Goal: Task Accomplishment & Management: Use online tool/utility

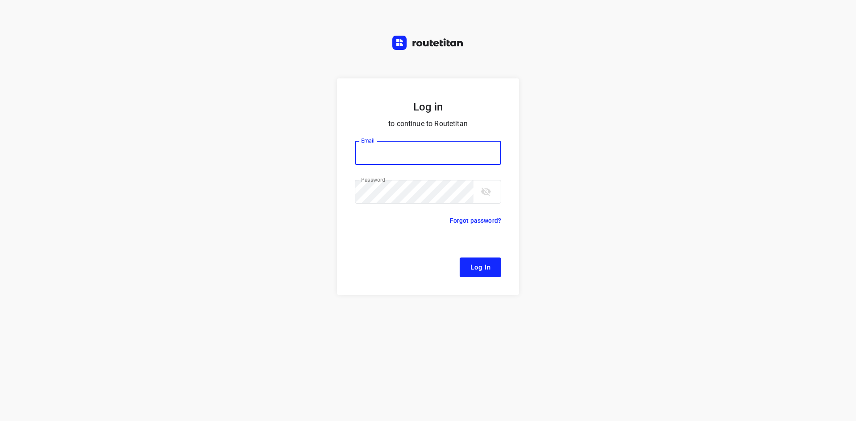
type input "[EMAIL_ADDRESS][DOMAIN_NAME]"
click at [487, 259] on button "Log In" at bounding box center [479, 268] width 41 height 20
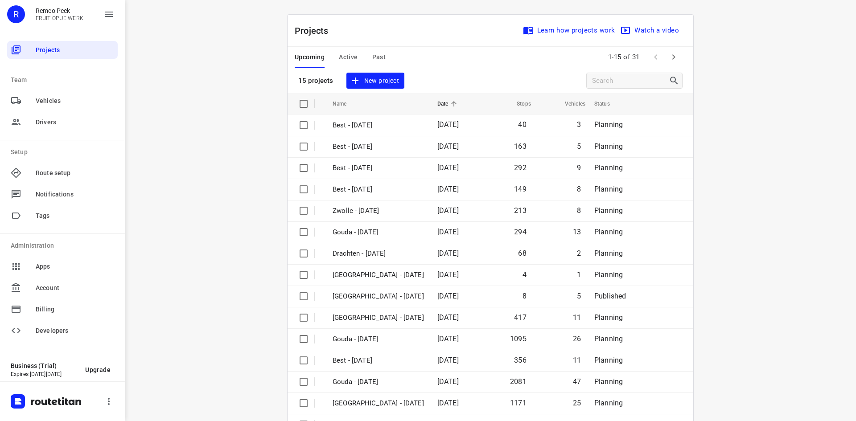
click at [339, 57] on span "Active" at bounding box center [348, 57] width 19 height 11
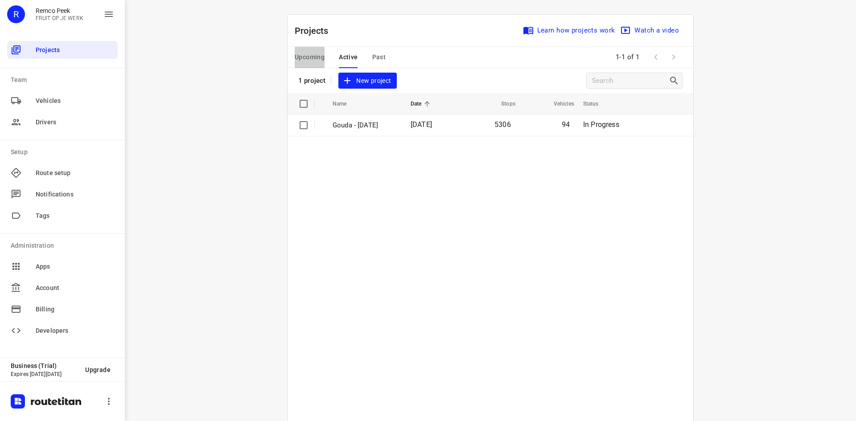
click at [307, 59] on span "Upcoming" at bounding box center [310, 57] width 30 height 11
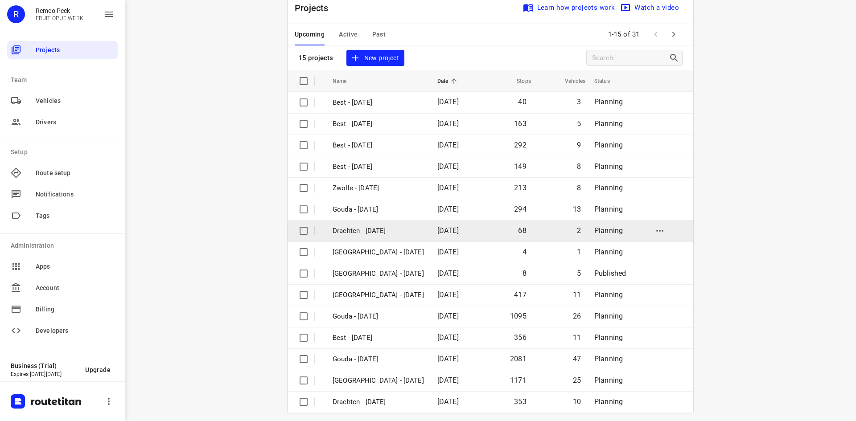
scroll to position [29, 0]
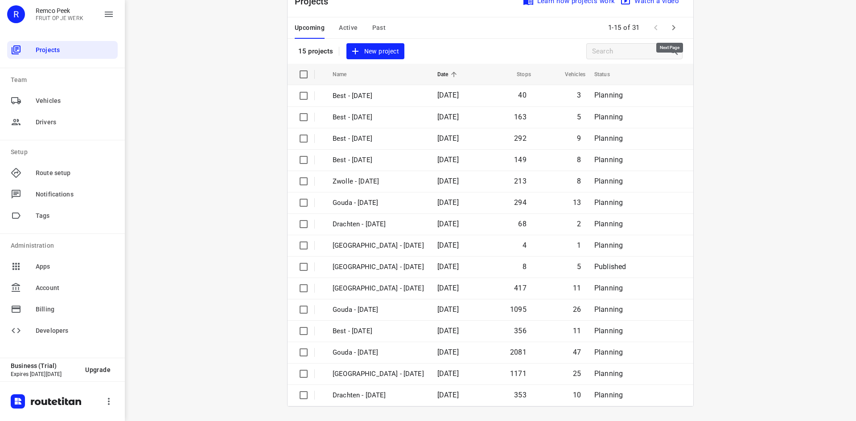
click at [668, 31] on icon "button" at bounding box center [673, 27] width 11 height 11
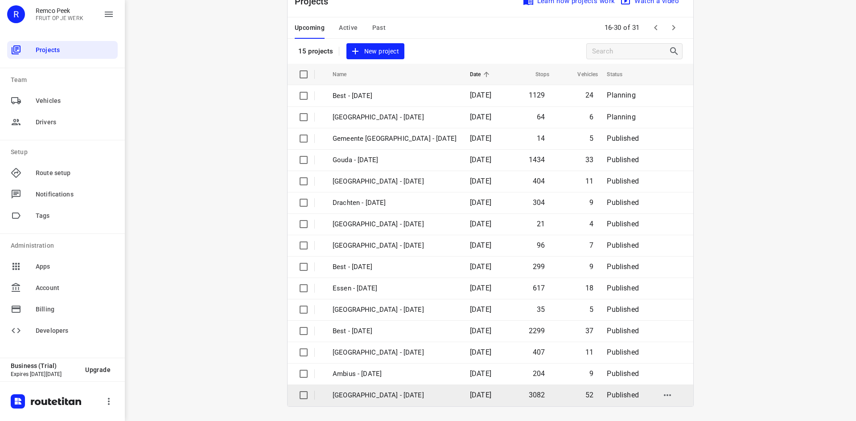
click at [378, 393] on p "[GEOGRAPHIC_DATA] - [DATE]" at bounding box center [394, 395] width 124 height 10
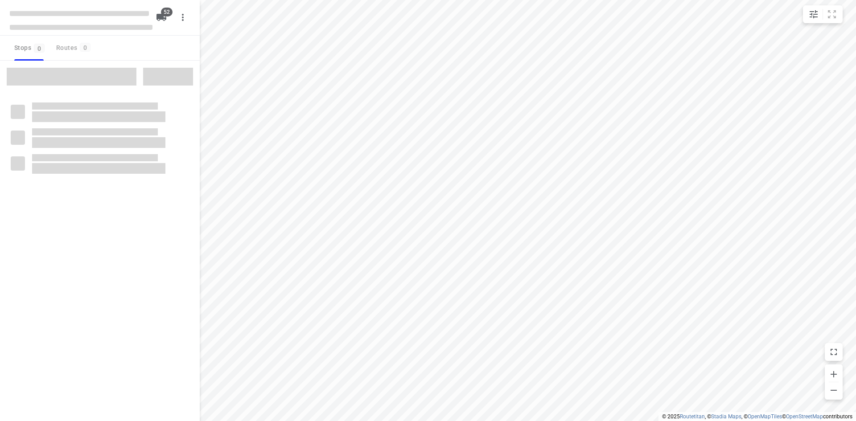
checkbox input "true"
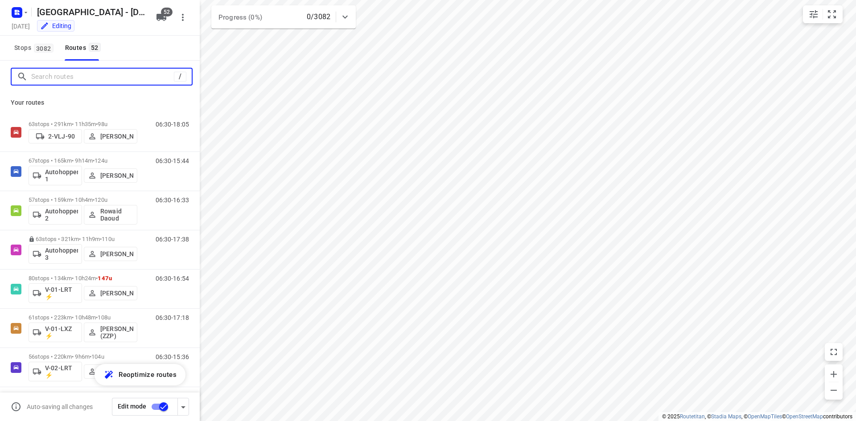
click at [67, 73] on input "Search routes" at bounding box center [102, 77] width 143 height 14
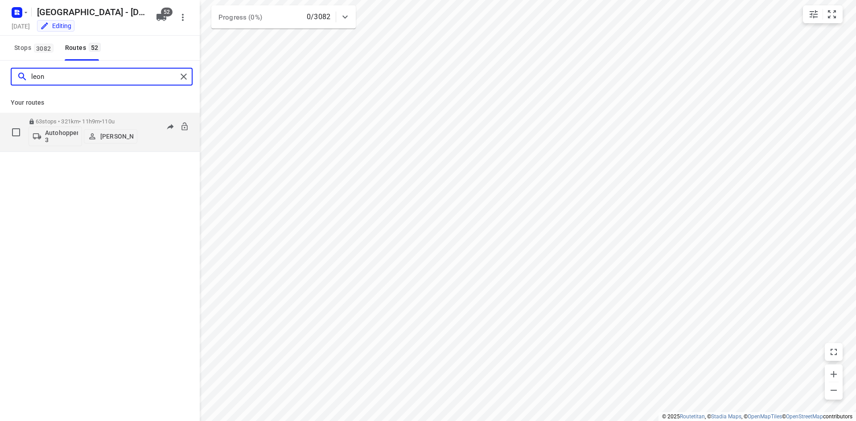
type input "leon"
click at [157, 141] on div "06:30-17:38" at bounding box center [166, 134] width 45 height 33
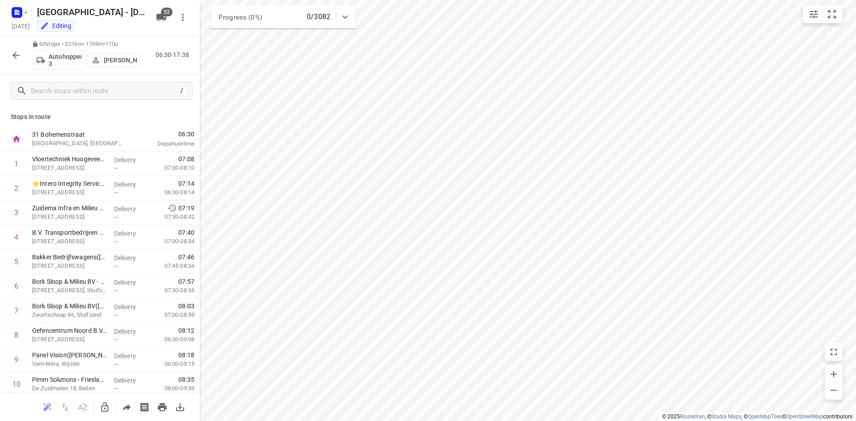
scroll to position [312, 0]
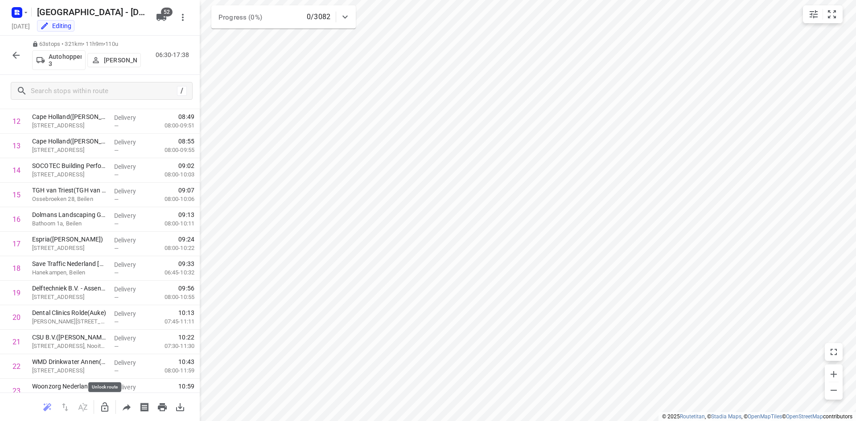
click at [106, 408] on icon "button" at bounding box center [104, 407] width 11 height 11
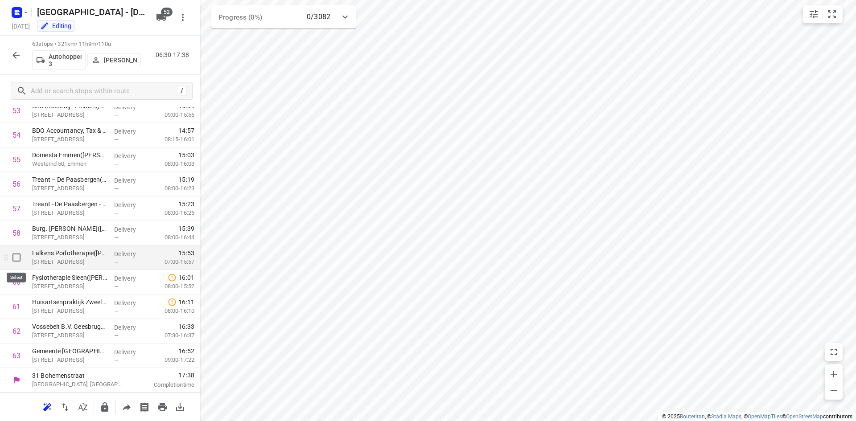
click at [18, 262] on input "checkbox" at bounding box center [17, 258] width 18 height 18
checkbox input "true"
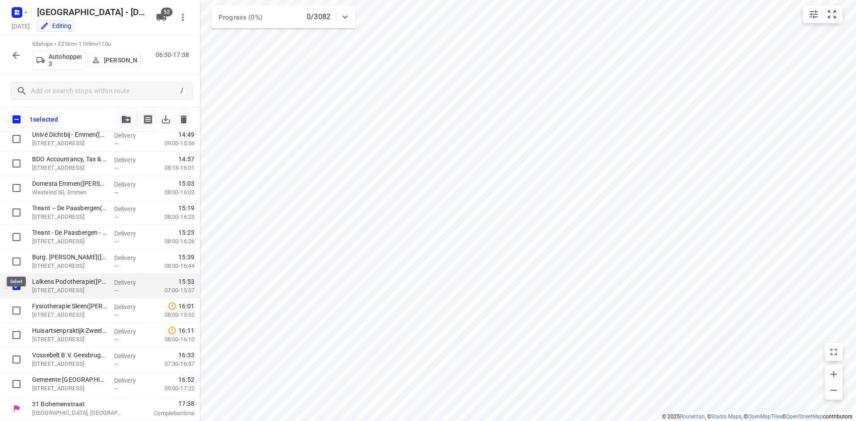
scroll to position [1324, 0]
click at [19, 287] on input "checkbox" at bounding box center [17, 286] width 18 height 18
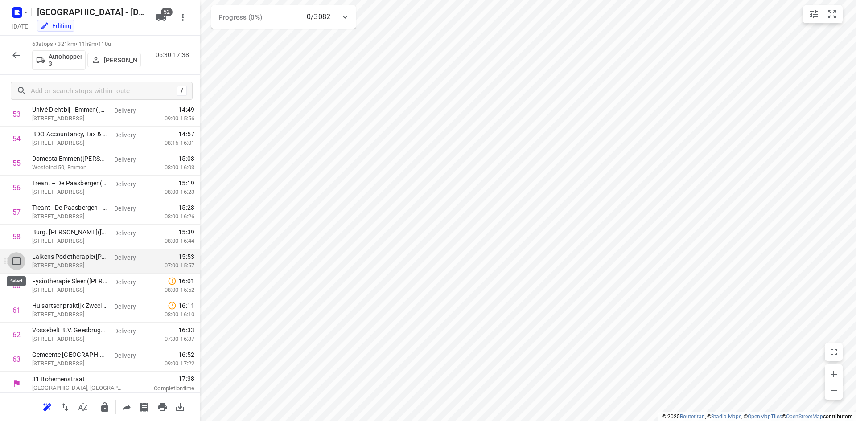
click at [16, 261] on input "checkbox" at bounding box center [17, 261] width 18 height 18
checkbox input "true"
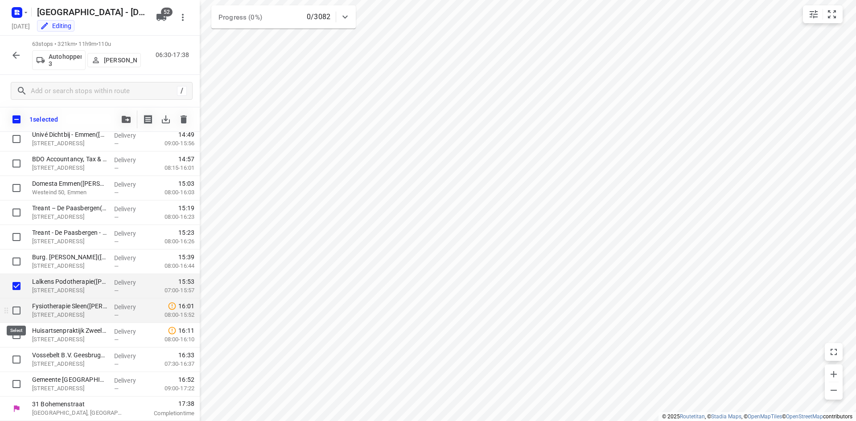
click at [19, 314] on input "checkbox" at bounding box center [17, 311] width 18 height 18
checkbox input "true"
click at [17, 335] on input "checkbox" at bounding box center [17, 335] width 18 height 18
checkbox input "true"
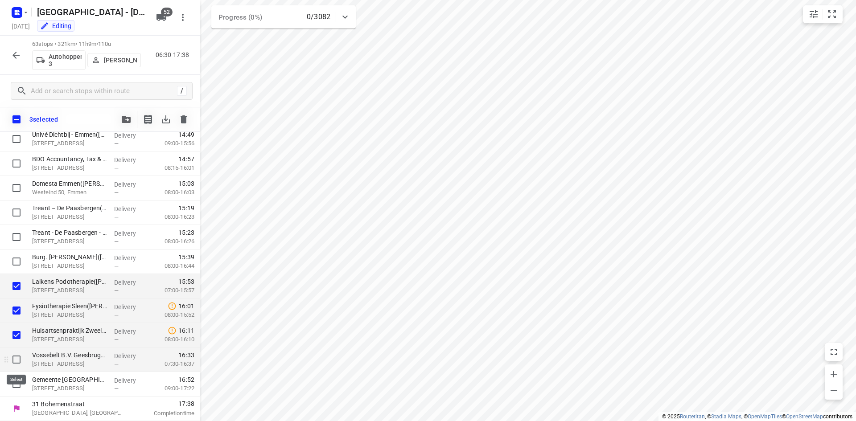
click at [16, 360] on input "checkbox" at bounding box center [17, 360] width 18 height 18
checkbox input "true"
click at [18, 385] on input "checkbox" at bounding box center [17, 384] width 18 height 18
checkbox input "true"
click at [127, 121] on icon "button" at bounding box center [126, 119] width 9 height 7
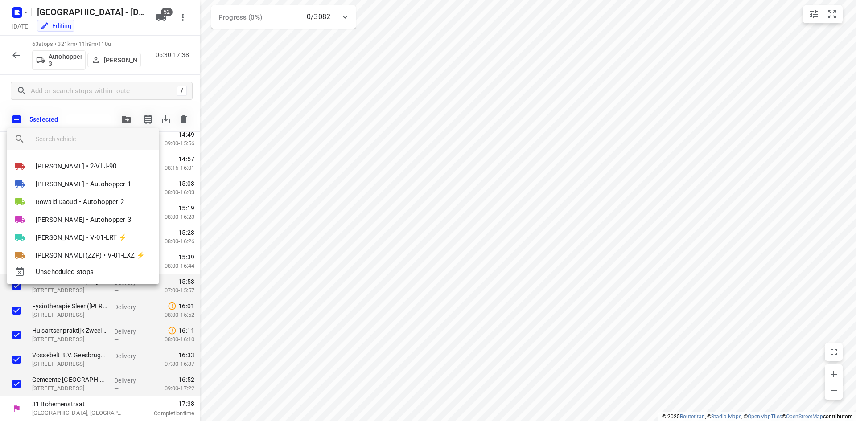
click at [98, 145] on input "search vehicle" at bounding box center [94, 138] width 116 height 13
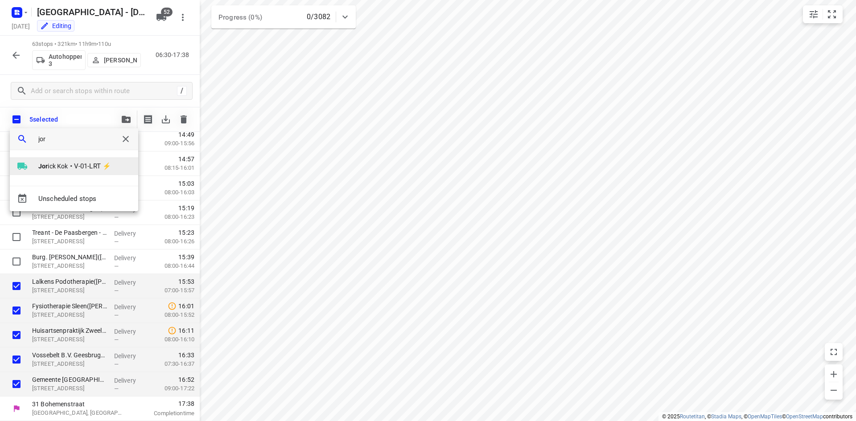
type input "jor"
click at [90, 168] on span "V-01-LRT ⚡" at bounding box center [92, 166] width 37 height 10
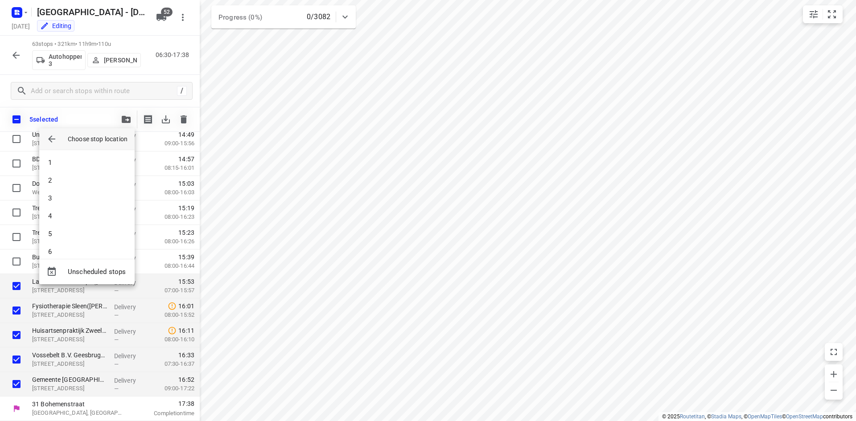
scroll to position [1328, 0]
click at [99, 247] on li "80" at bounding box center [86, 243] width 95 height 18
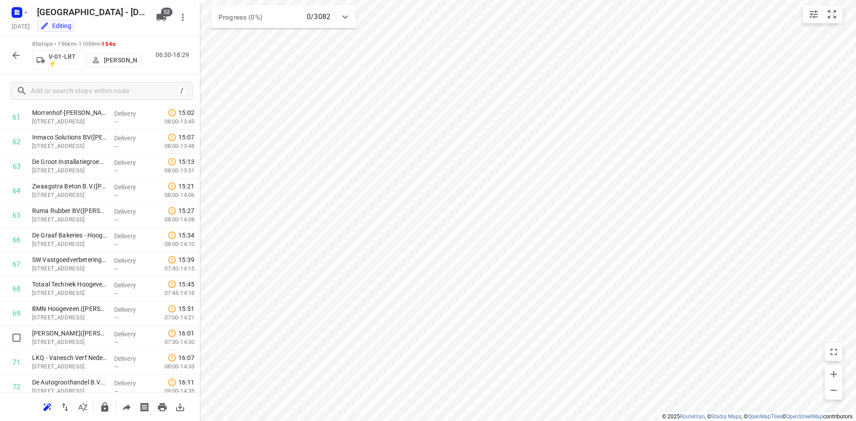
scroll to position [1867, 0]
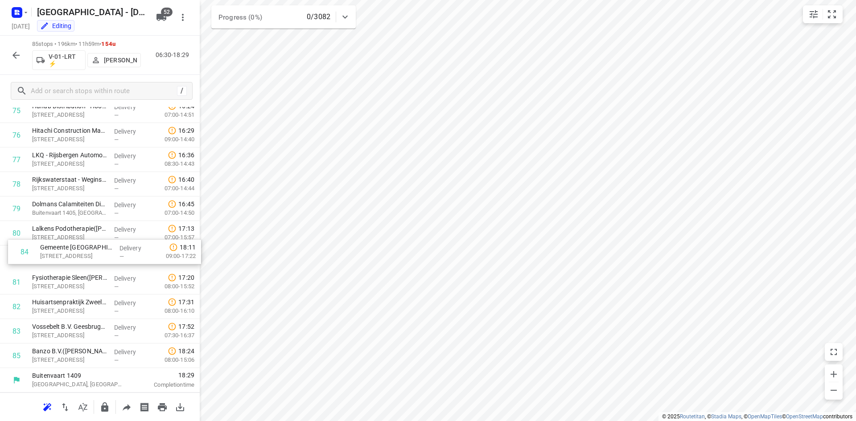
drag, startPoint x: 80, startPoint y: 332, endPoint x: 89, endPoint y: 249, distance: 83.4
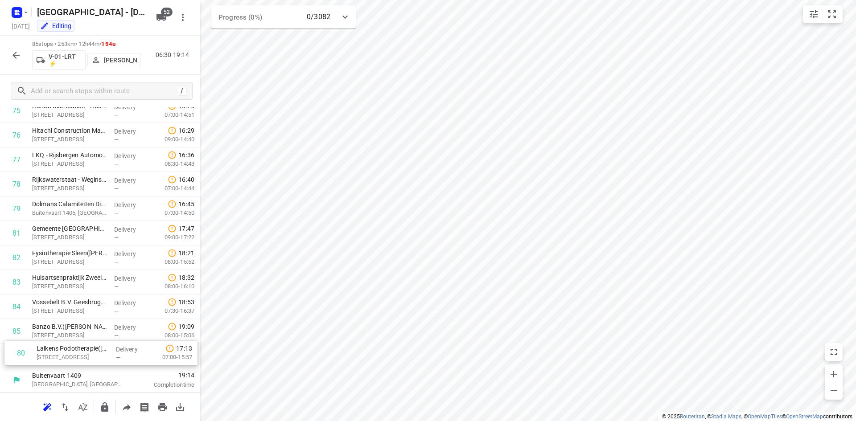
drag, startPoint x: 86, startPoint y: 236, endPoint x: 91, endPoint y: 359, distance: 123.5
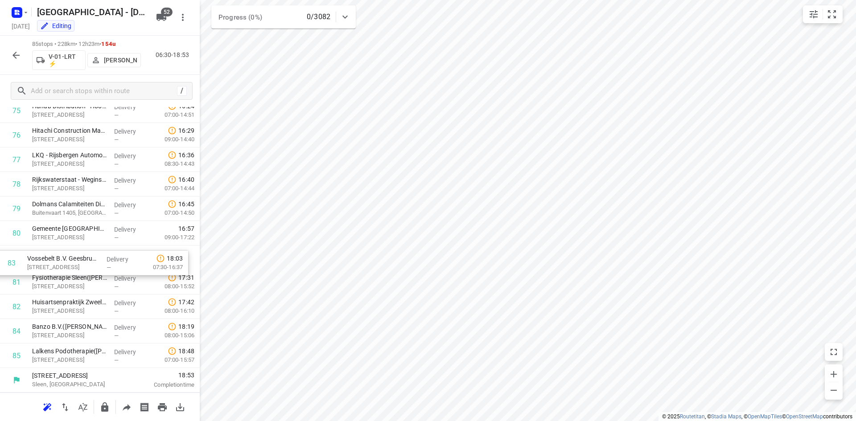
drag, startPoint x: 93, startPoint y: 307, endPoint x: 89, endPoint y: 258, distance: 49.2
drag, startPoint x: 83, startPoint y: 311, endPoint x: 81, endPoint y: 277, distance: 34.4
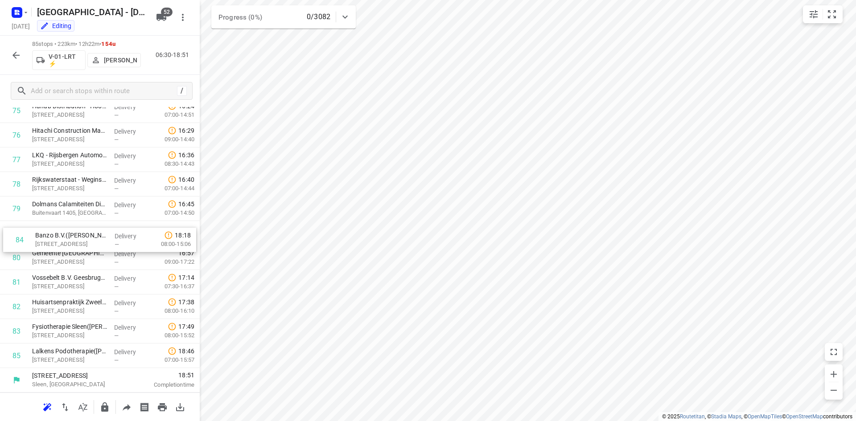
drag, startPoint x: 51, startPoint y: 337, endPoint x: 57, endPoint y: 231, distance: 106.2
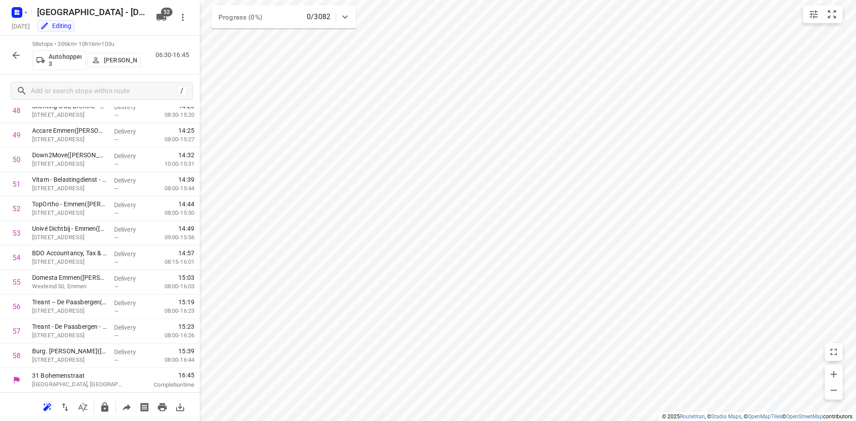
scroll to position [1205, 0]
click at [157, 71] on div "58 stops • 306km • 10h16m • 103u Autohopper 3 Leon Holwerda 06:30-16:45" at bounding box center [100, 55] width 200 height 39
click at [12, 59] on icon "button" at bounding box center [16, 55] width 11 height 11
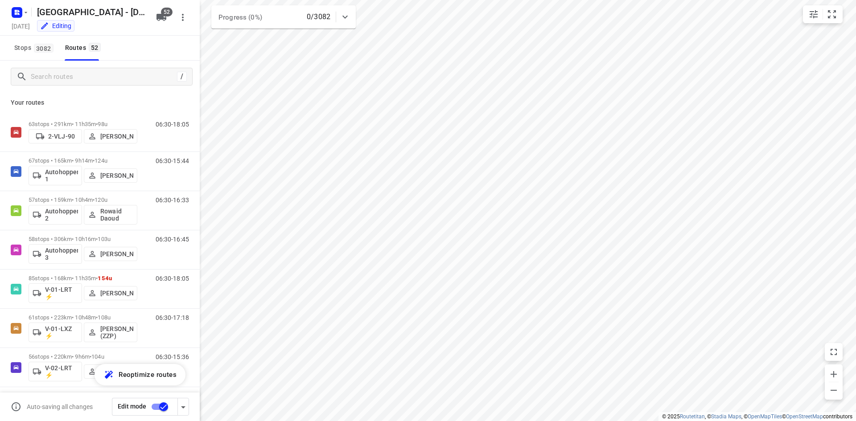
click at [125, 94] on div "Your routes 63 stops • 291km • 11h35m • 98u 2-VLJ-90 Fikri Mizaz 06:30-18:05 67…" at bounding box center [100, 269] width 200 height 353
click at [121, 95] on div "Your routes 63 stops • 291km • 11h35m • 98u 2-VLJ-90 Fikri Mizaz 06:30-18:05 67…" at bounding box center [100, 269] width 200 height 353
click at [171, 44] on div "Stops 3082 Routes 52" at bounding box center [100, 48] width 200 height 25
click at [163, 17] on icon "button" at bounding box center [161, 17] width 10 height 7
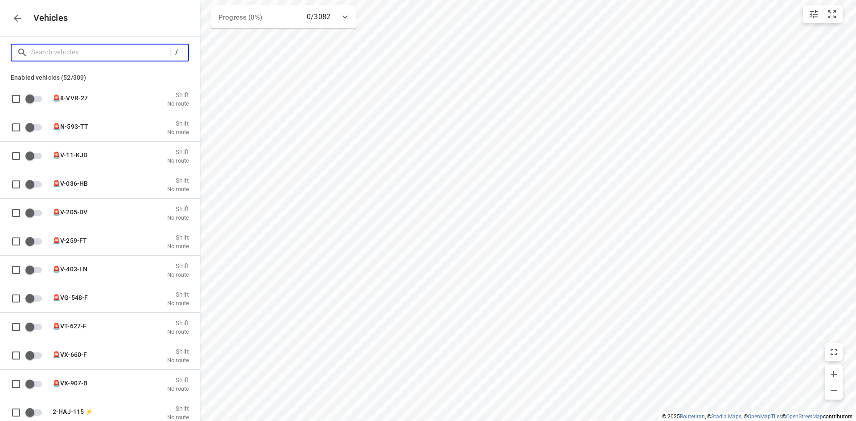
click at [106, 51] on input "Search vehicles" at bounding box center [100, 52] width 139 height 14
type input "03"
checkbox input "true"
checkbox input "false"
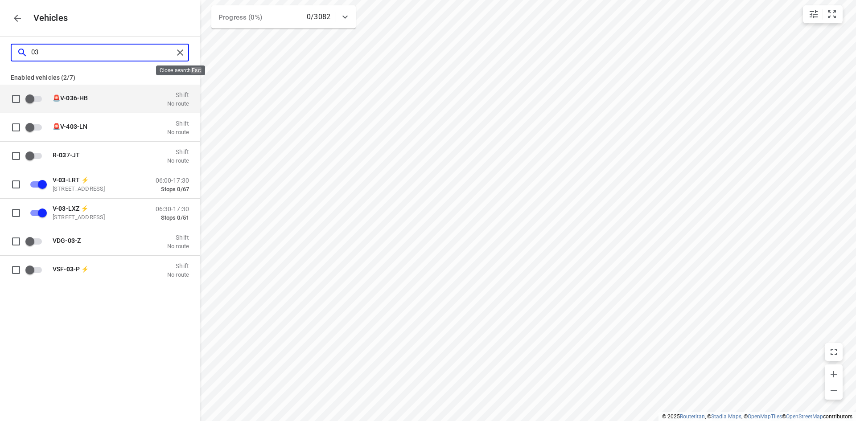
type input "03"
checkbox input "false"
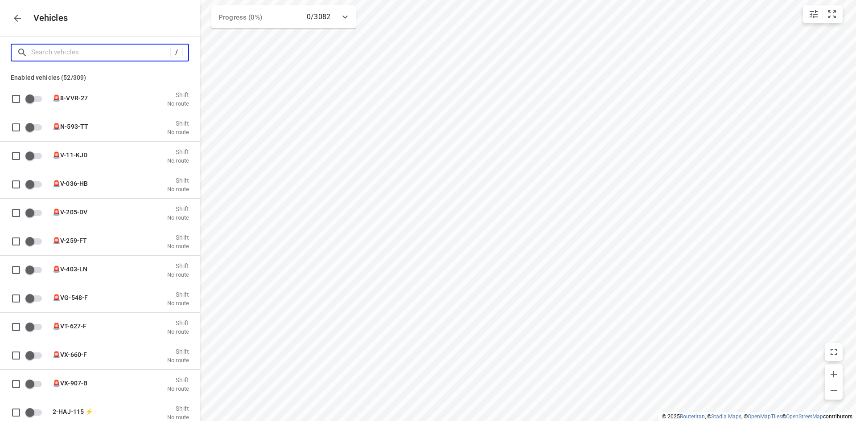
click at [150, 50] on input "Search vehicles" at bounding box center [100, 52] width 139 height 14
type input "h"
checkbox input "true"
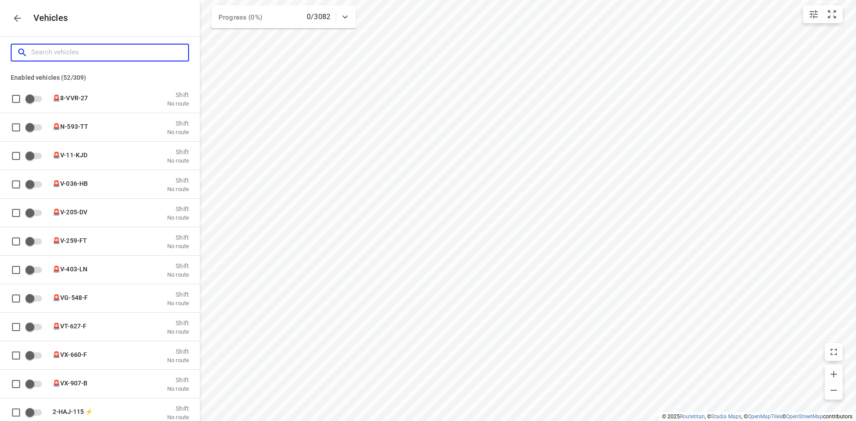
checkbox input "false"
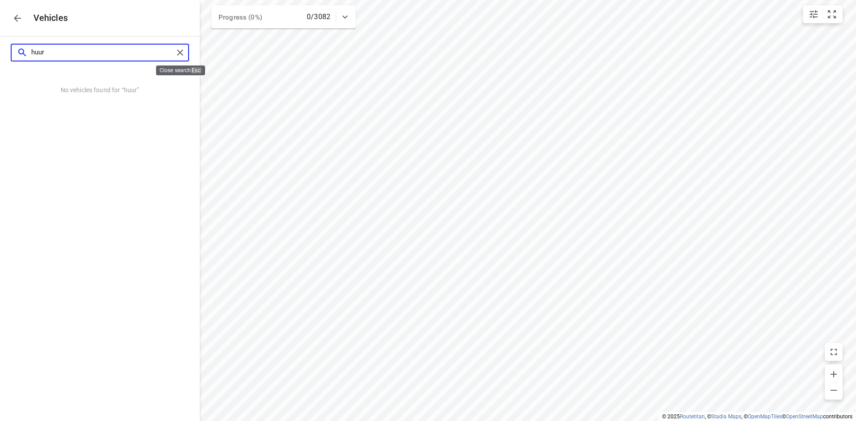
type input "huur"
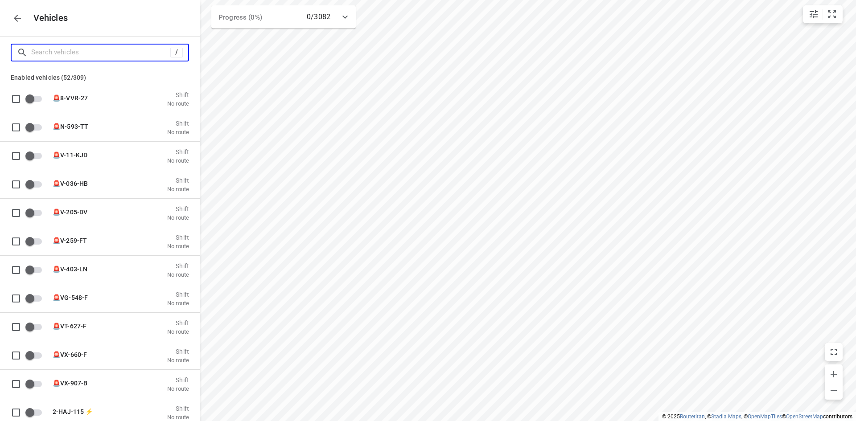
click at [143, 53] on input "Search vehicles" at bounding box center [100, 52] width 139 height 14
type input "a"
checkbox input "false"
checkbox input "true"
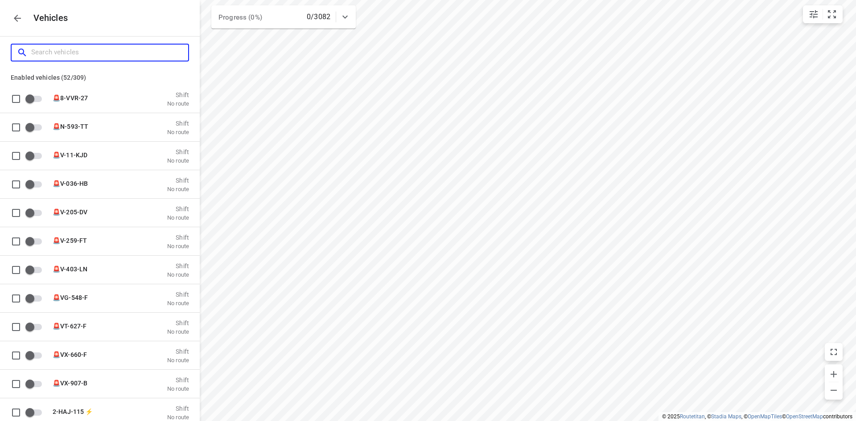
checkbox input "true"
type input "au"
checkbox input "true"
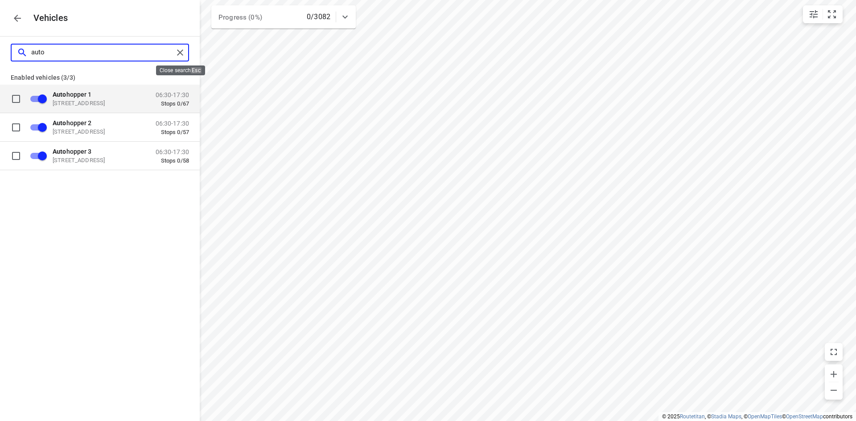
type input "auto"
checkbox input "false"
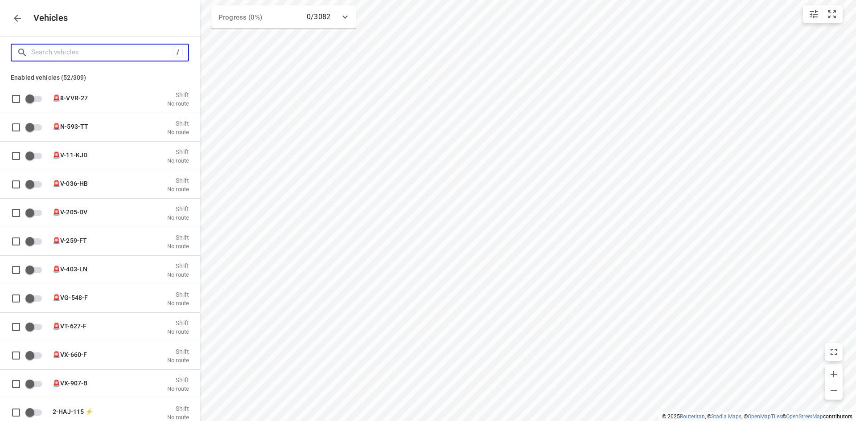
click at [133, 55] on input "Search vehicles" at bounding box center [102, 52] width 142 height 14
type input "y"
checkbox input "true"
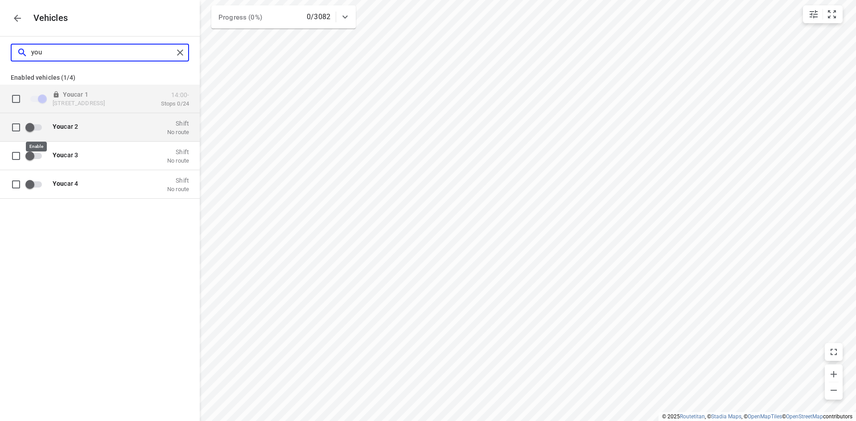
type input "you"
click at [29, 127] on input "grid" at bounding box center [29, 127] width 51 height 17
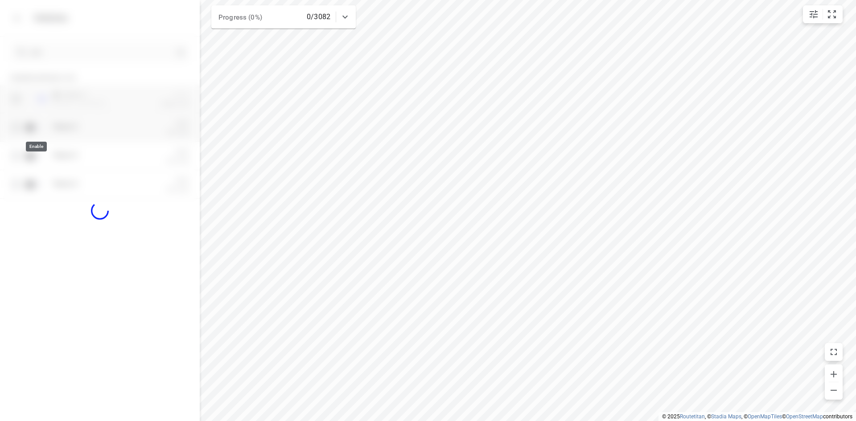
checkbox input "true"
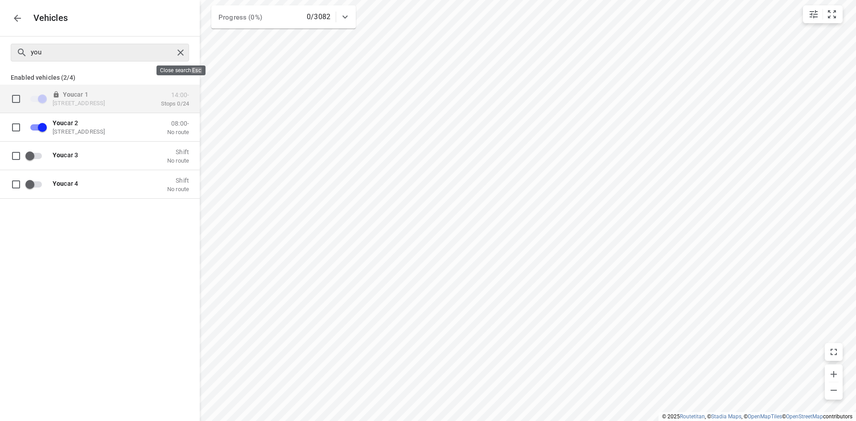
checkbox input "false"
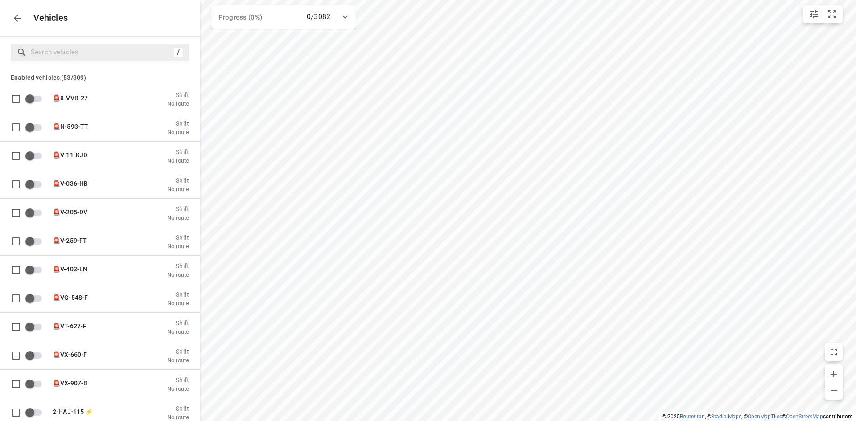
click at [18, 19] on icon "button" at bounding box center [17, 18] width 11 height 11
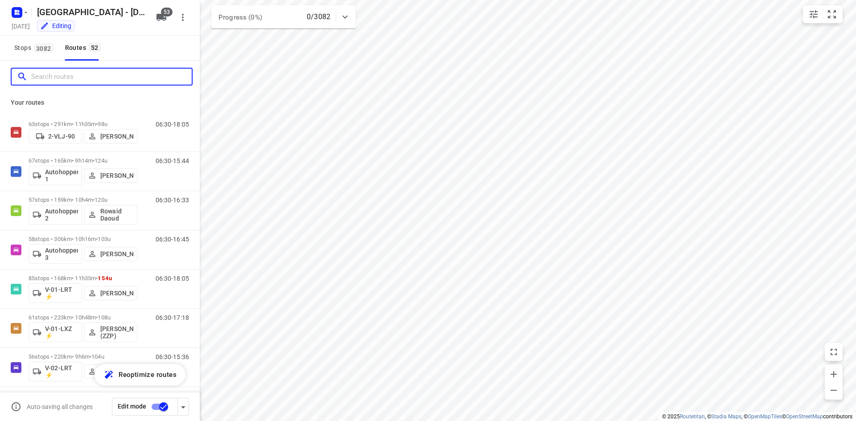
click at [95, 73] on input "Search routes" at bounding box center [111, 77] width 160 height 14
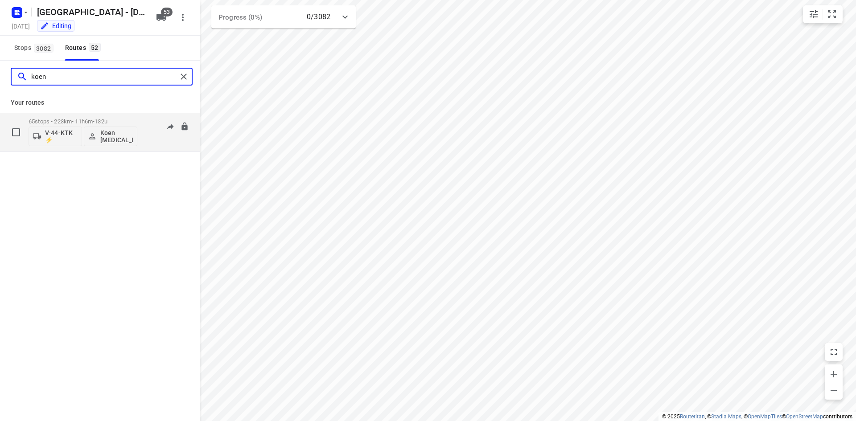
type input "koen"
click at [146, 141] on div "06:30-17:35" at bounding box center [166, 134] width 45 height 33
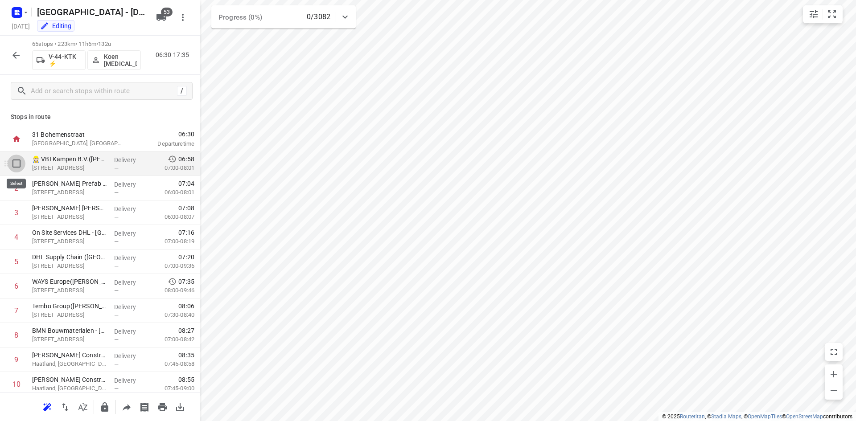
click at [15, 162] on input "checkbox" at bounding box center [17, 164] width 18 height 18
checkbox input "true"
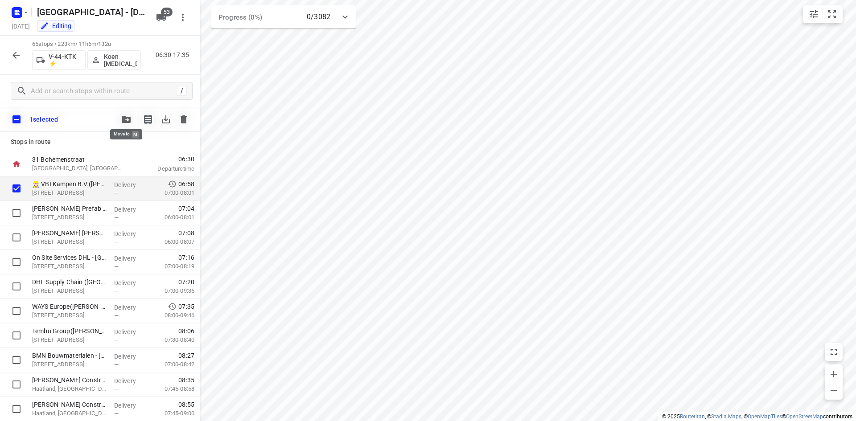
click at [128, 119] on icon "button" at bounding box center [126, 119] width 9 height 7
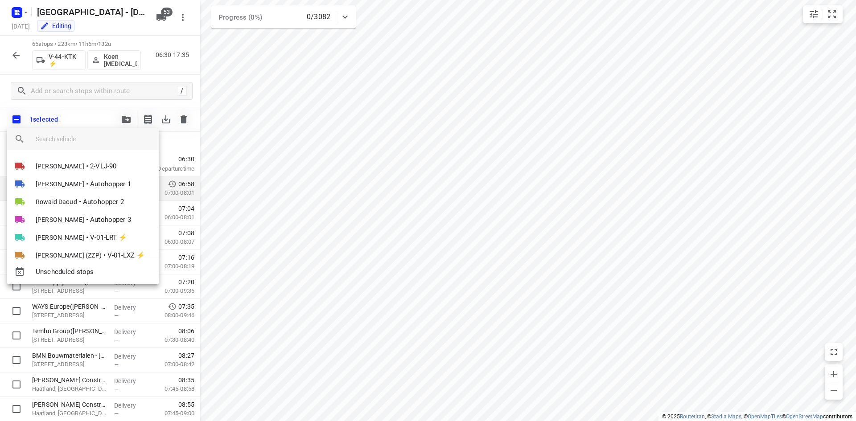
click at [115, 141] on input "search vehicle" at bounding box center [94, 138] width 116 height 13
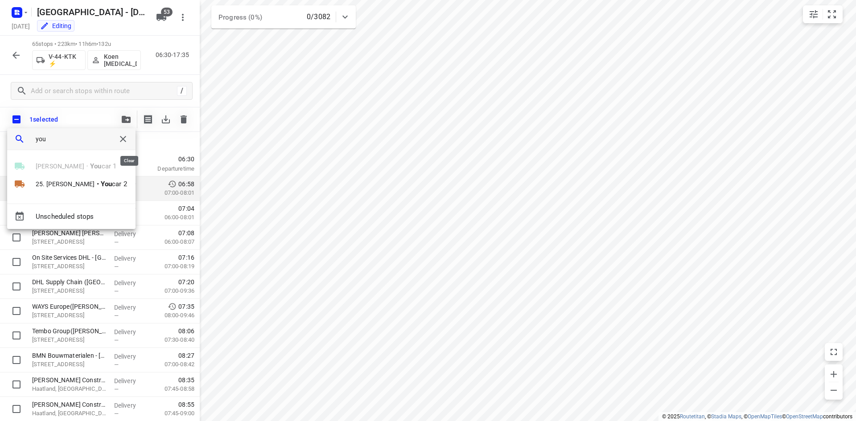
type input "you"
click at [128, 140] on icon "button" at bounding box center [123, 139] width 11 height 11
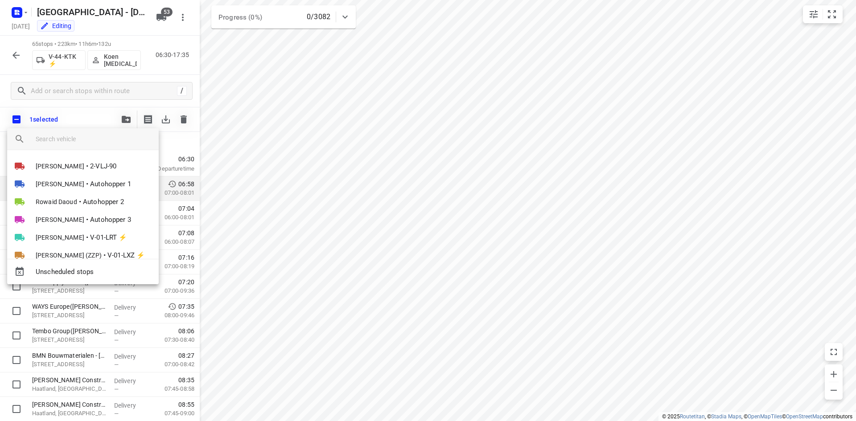
click at [81, 120] on div at bounding box center [428, 210] width 856 height 421
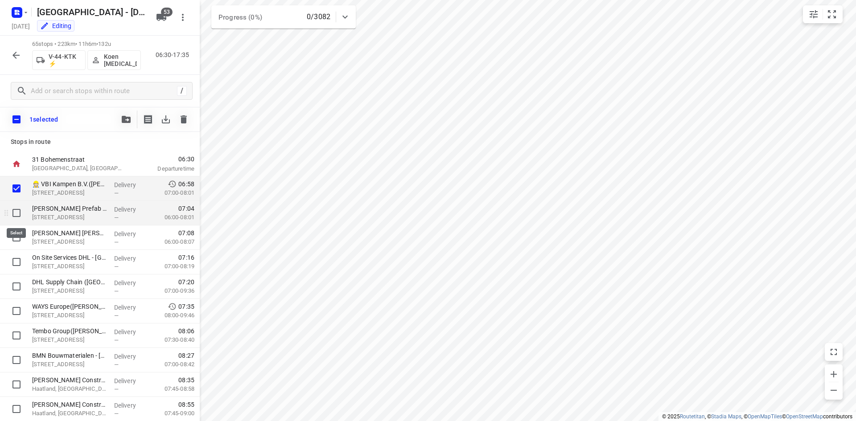
click at [16, 217] on input "checkbox" at bounding box center [17, 213] width 18 height 18
checkbox input "true"
click at [13, 237] on input "checkbox" at bounding box center [17, 238] width 18 height 18
checkbox input "true"
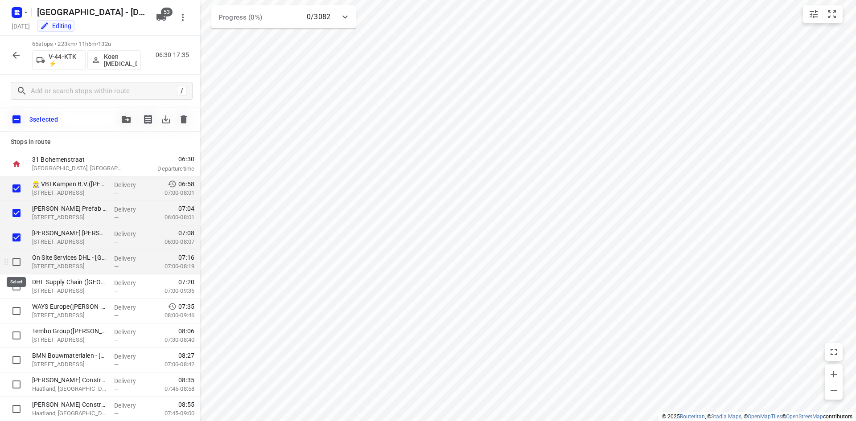
click at [16, 262] on input "checkbox" at bounding box center [17, 262] width 18 height 18
checkbox input "true"
click at [16, 286] on input "checkbox" at bounding box center [17, 287] width 18 height 18
click at [15, 287] on input "checkbox" at bounding box center [17, 287] width 18 height 18
checkbox input "false"
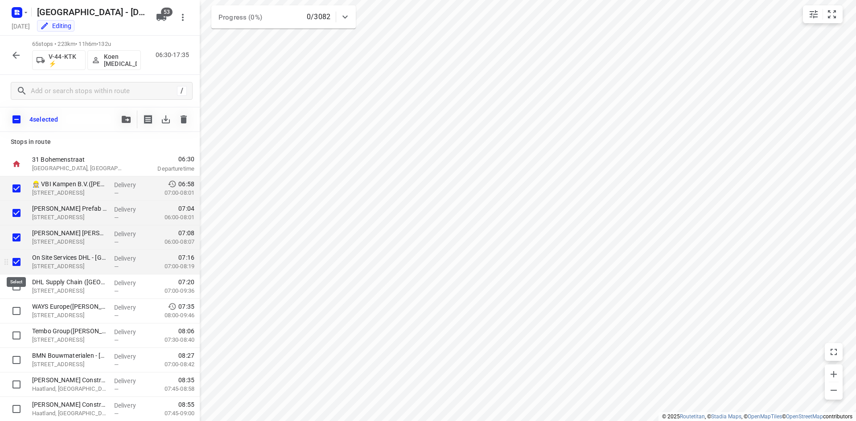
click at [15, 264] on input "checkbox" at bounding box center [17, 262] width 18 height 18
checkbox input "false"
click at [21, 242] on input "checkbox" at bounding box center [17, 238] width 18 height 18
checkbox input "false"
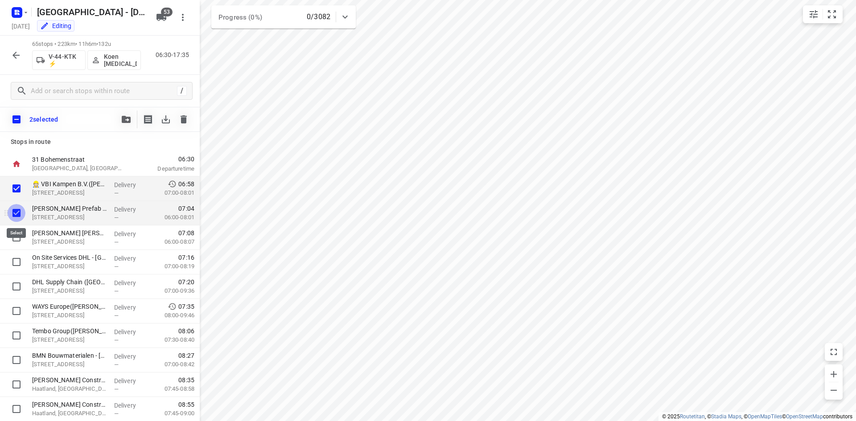
drag, startPoint x: 14, startPoint y: 216, endPoint x: 14, endPoint y: 204, distance: 12.0
click at [14, 215] on input "checkbox" at bounding box center [17, 213] width 18 height 18
checkbox input "false"
click at [14, 193] on input "checkbox" at bounding box center [17, 189] width 18 height 18
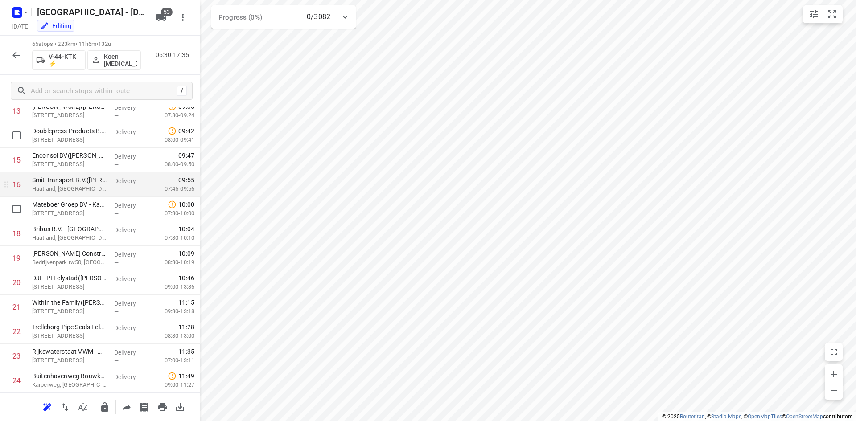
scroll to position [356, 0]
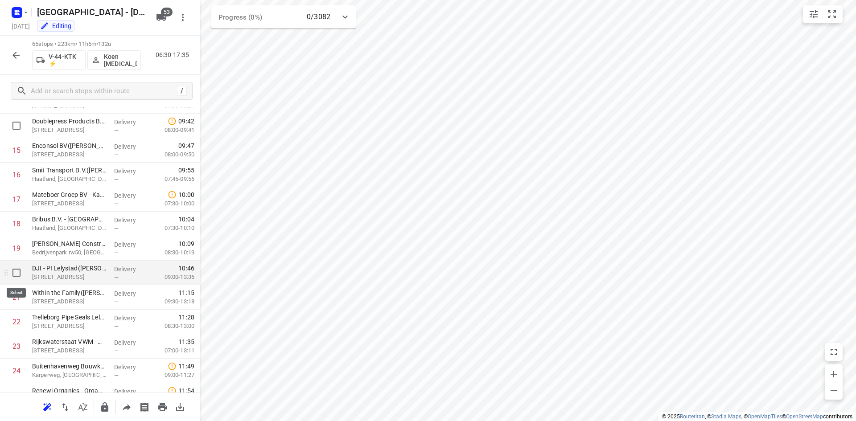
click at [18, 274] on input "checkbox" at bounding box center [17, 273] width 18 height 18
checkbox input "true"
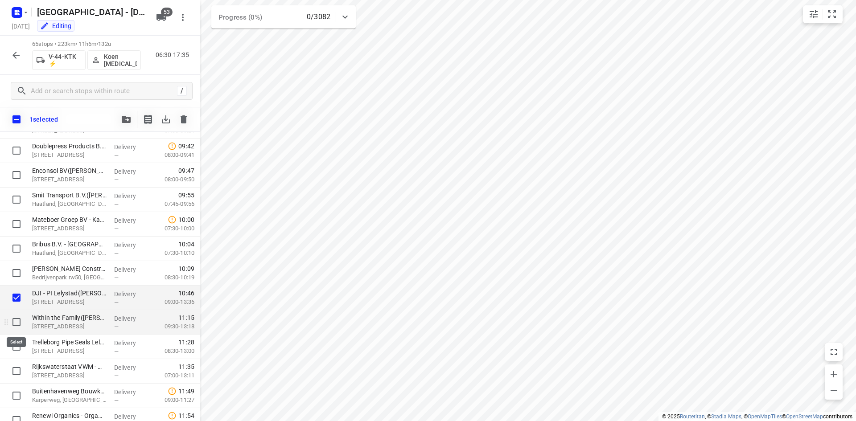
click at [16, 323] on input "checkbox" at bounding box center [17, 322] width 18 height 18
checkbox input "true"
click at [14, 344] on input "checkbox" at bounding box center [17, 347] width 18 height 18
checkbox input "true"
click at [20, 120] on input "checkbox" at bounding box center [16, 119] width 19 height 19
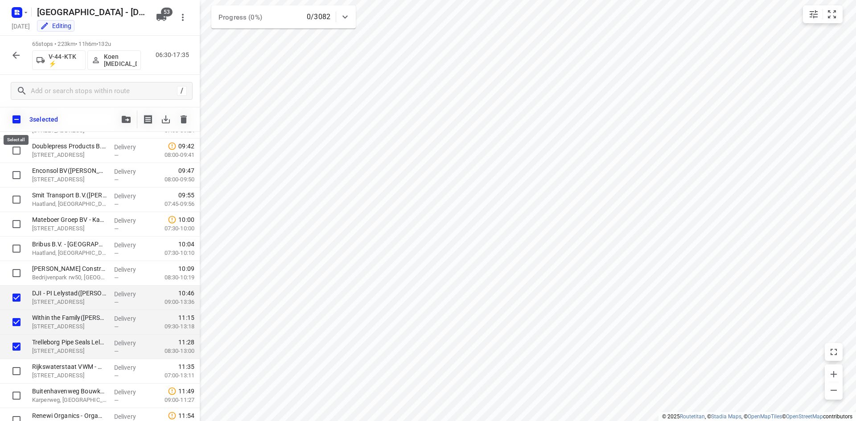
checkbox input "true"
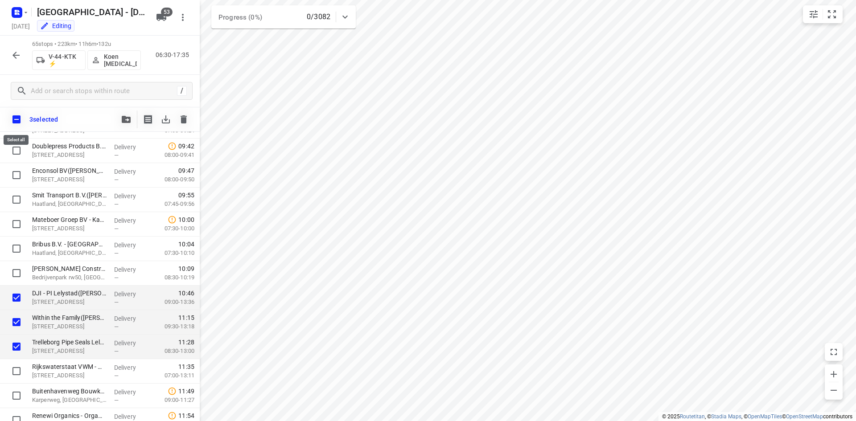
checkbox input "true"
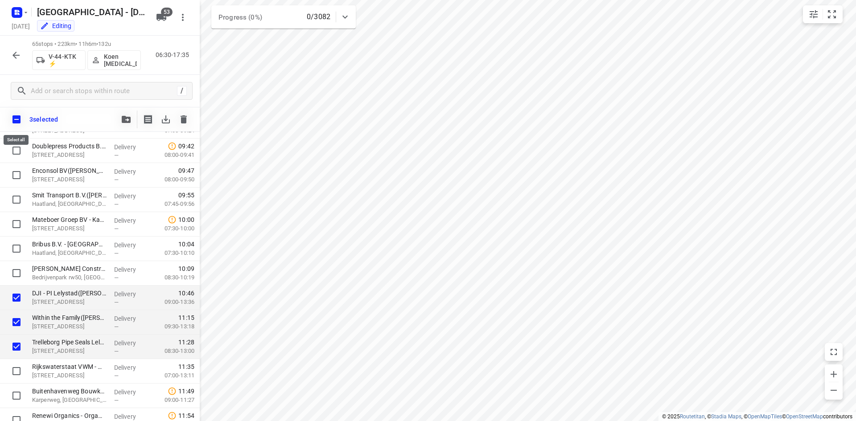
checkbox input "true"
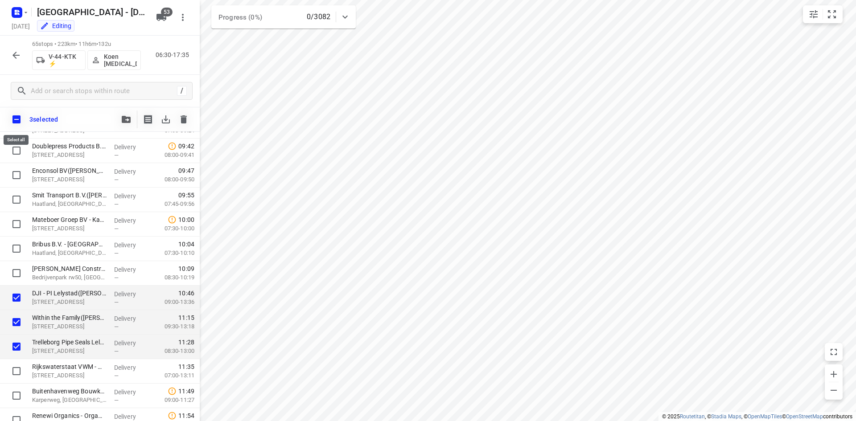
checkbox input "true"
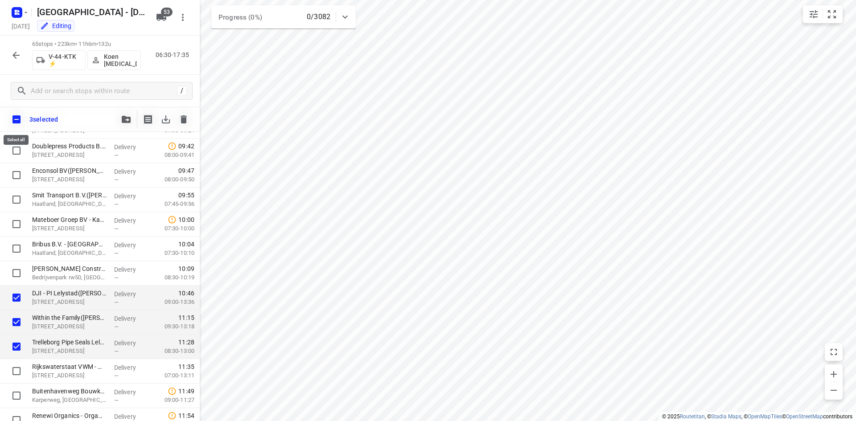
checkbox input "true"
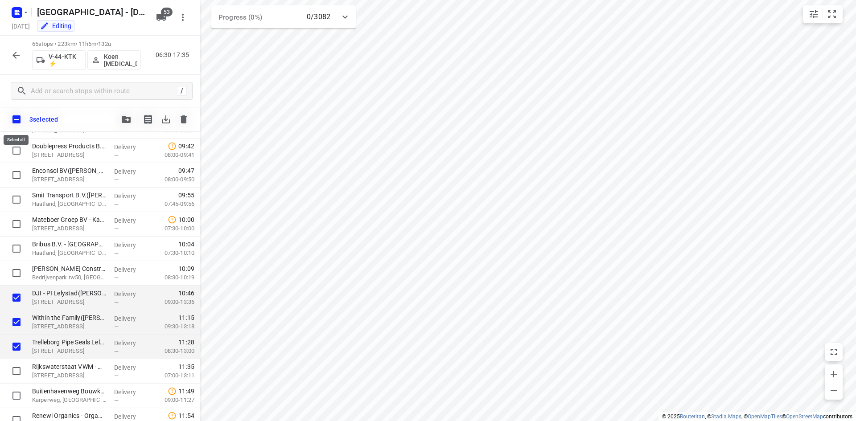
checkbox input "true"
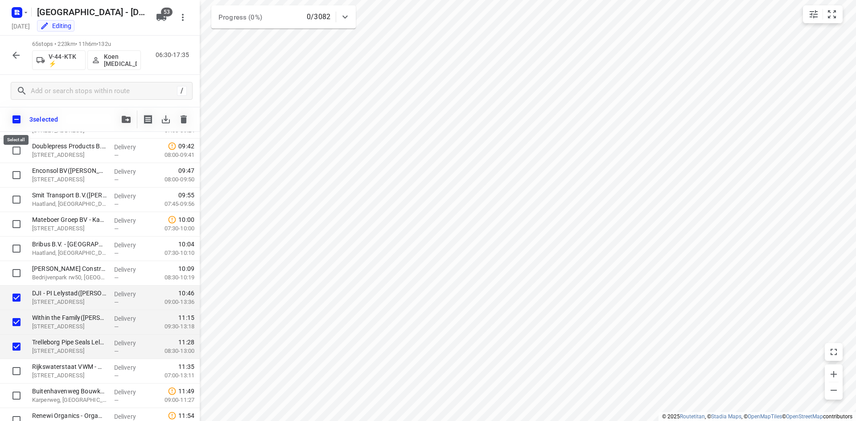
checkbox input "true"
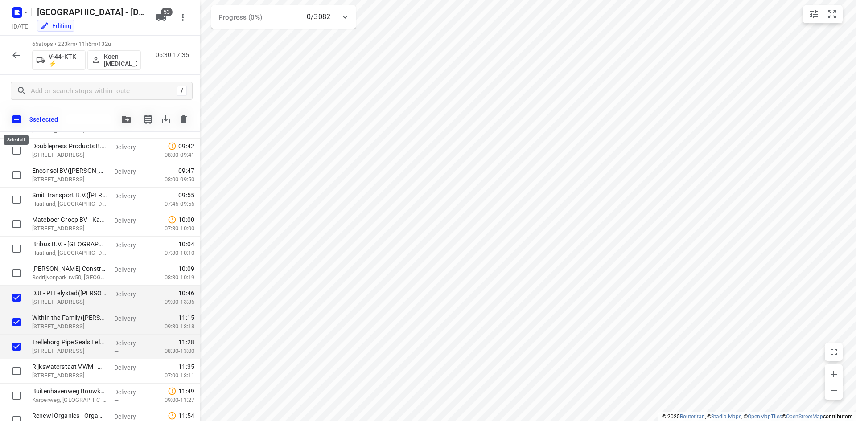
checkbox input "true"
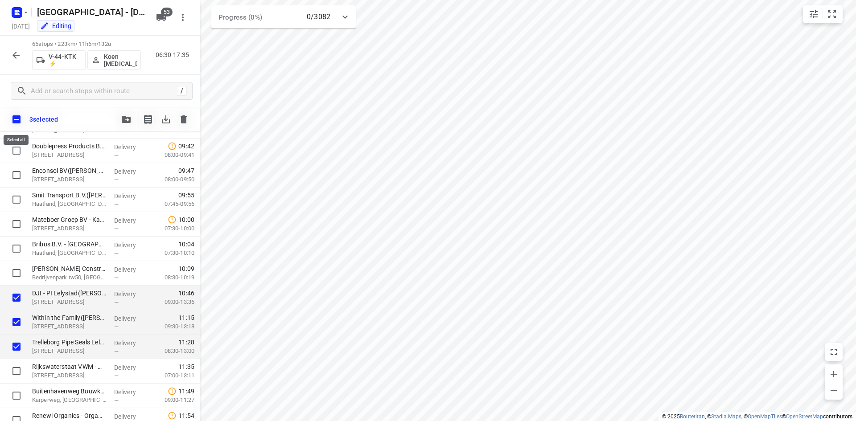
checkbox input "true"
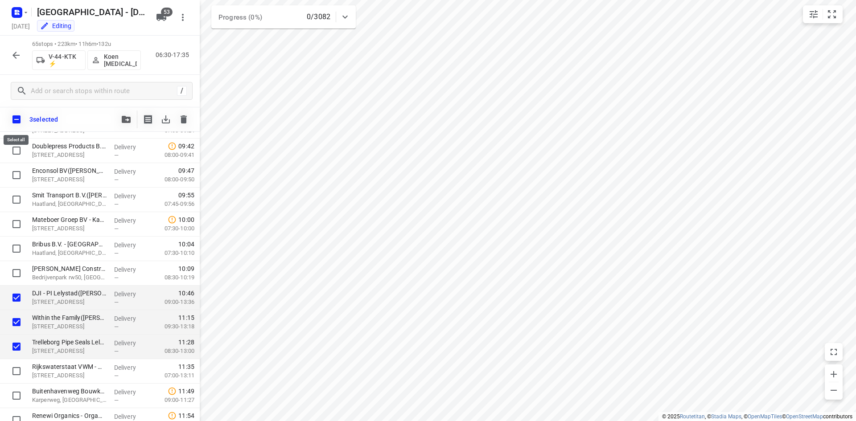
checkbox input "true"
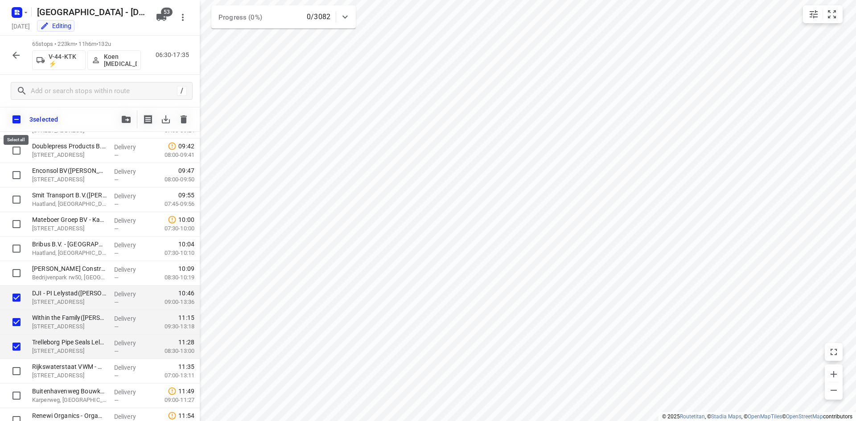
checkbox input "true"
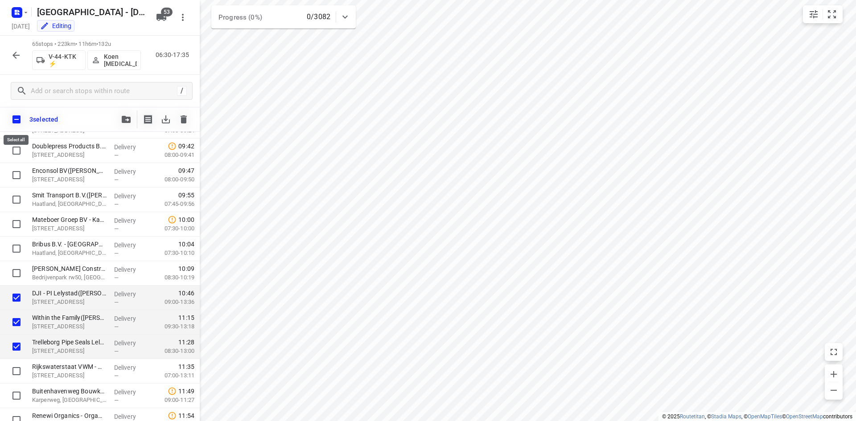
checkbox input "true"
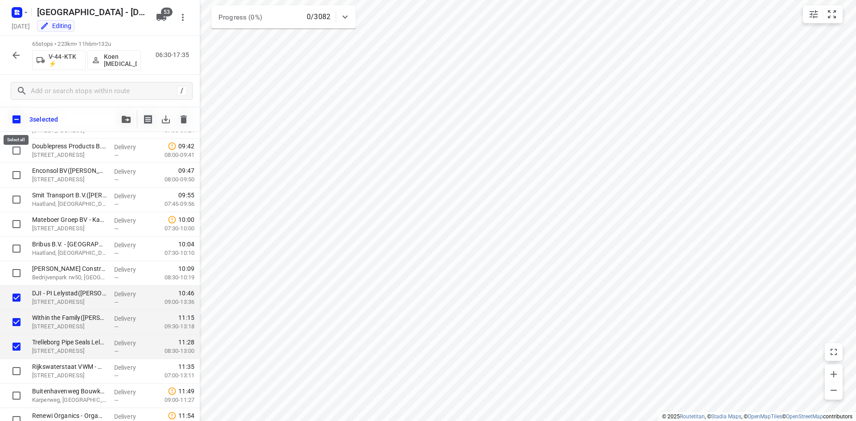
checkbox input "true"
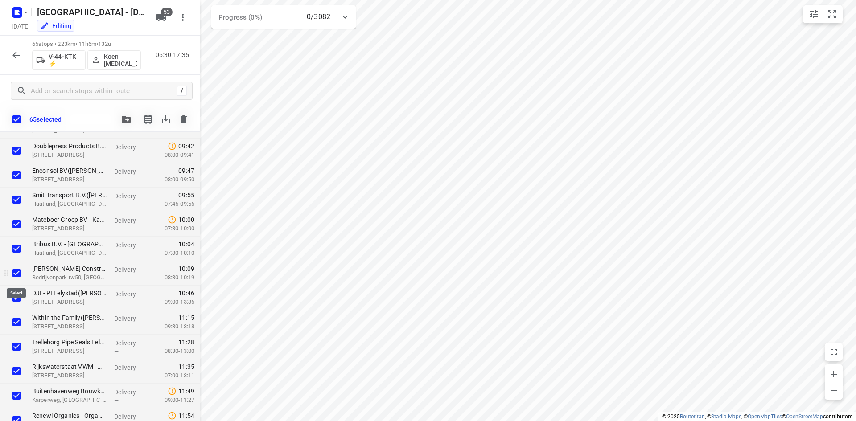
click at [19, 274] on input "checkbox" at bounding box center [17, 273] width 18 height 18
checkbox input "false"
click at [18, 246] on input "checkbox" at bounding box center [17, 249] width 18 height 18
checkbox input "false"
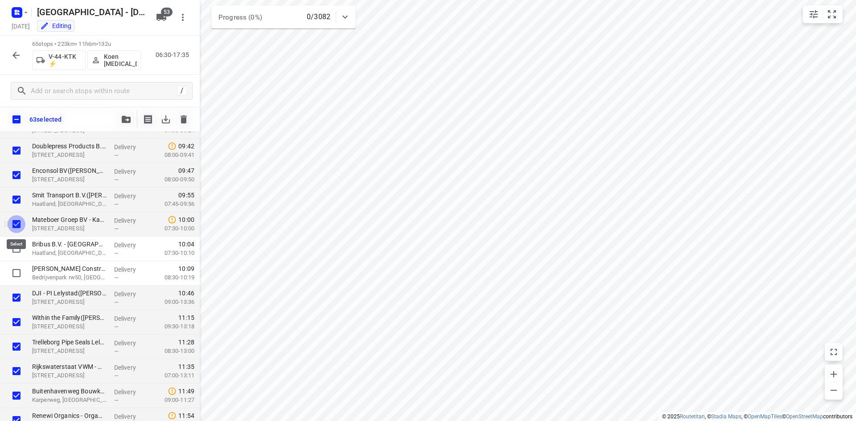
click at [16, 223] on input "checkbox" at bounding box center [17, 224] width 18 height 18
checkbox input "false"
click at [19, 194] on input "checkbox" at bounding box center [17, 200] width 18 height 18
checkbox input "false"
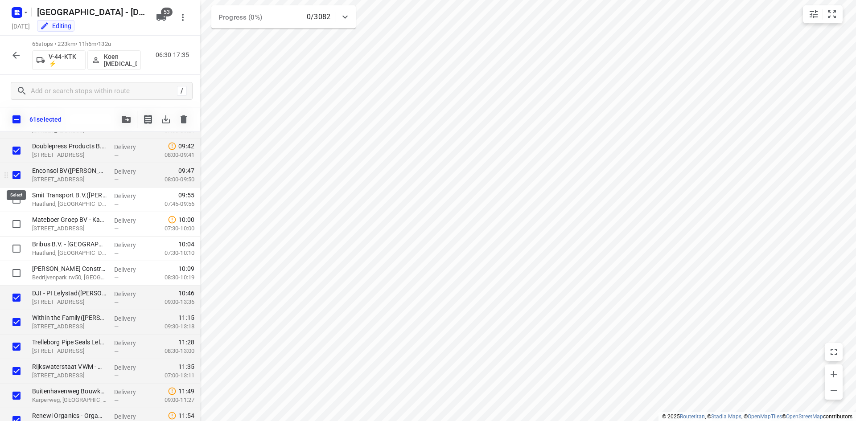
click at [17, 174] on input "checkbox" at bounding box center [17, 175] width 18 height 18
checkbox input "false"
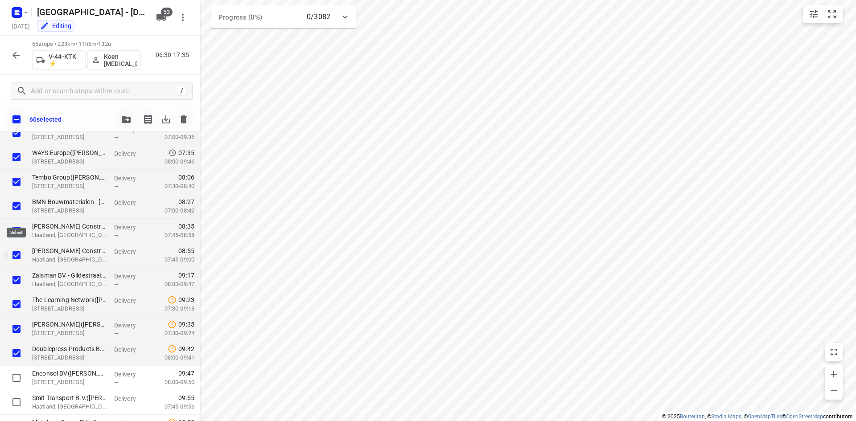
scroll to position [134, 0]
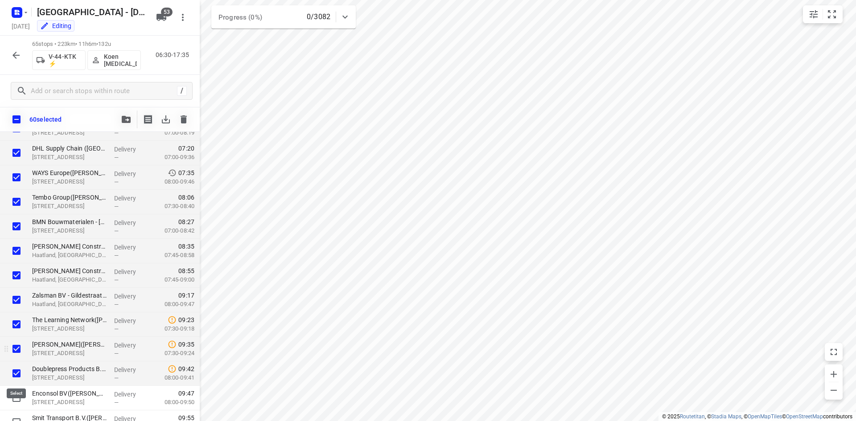
click at [17, 372] on input "checkbox" at bounding box center [17, 373] width 18 height 18
checkbox input "false"
click at [16, 344] on input "checkbox" at bounding box center [17, 349] width 18 height 18
checkbox input "false"
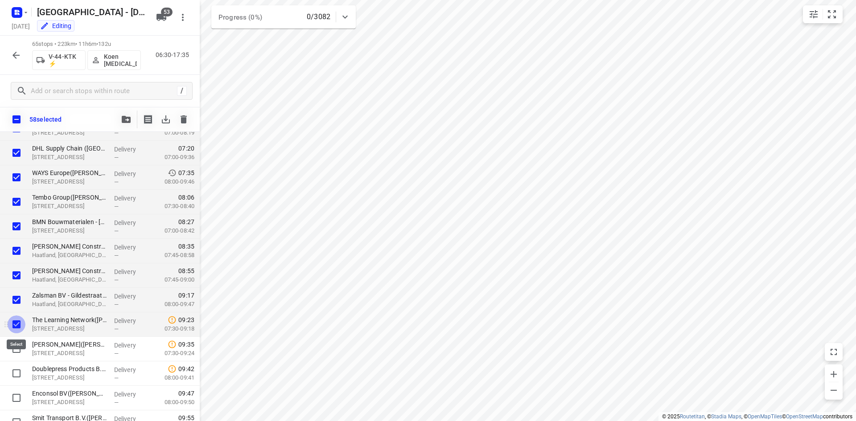
drag, startPoint x: 21, startPoint y: 324, endPoint x: 21, endPoint y: 302, distance: 22.7
click at [21, 324] on input "checkbox" at bounding box center [17, 324] width 18 height 18
checkbox input "false"
click at [20, 301] on input "checkbox" at bounding box center [17, 300] width 18 height 18
checkbox input "false"
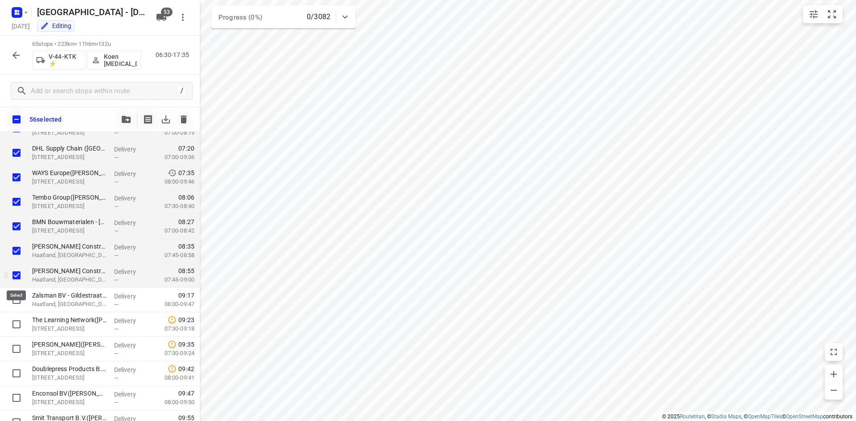
drag, startPoint x: 18, startPoint y: 280, endPoint x: 18, endPoint y: 270, distance: 10.7
click at [18, 280] on input "checkbox" at bounding box center [17, 275] width 18 height 18
checkbox input "false"
click at [17, 254] on input "checkbox" at bounding box center [17, 251] width 18 height 18
checkbox input "false"
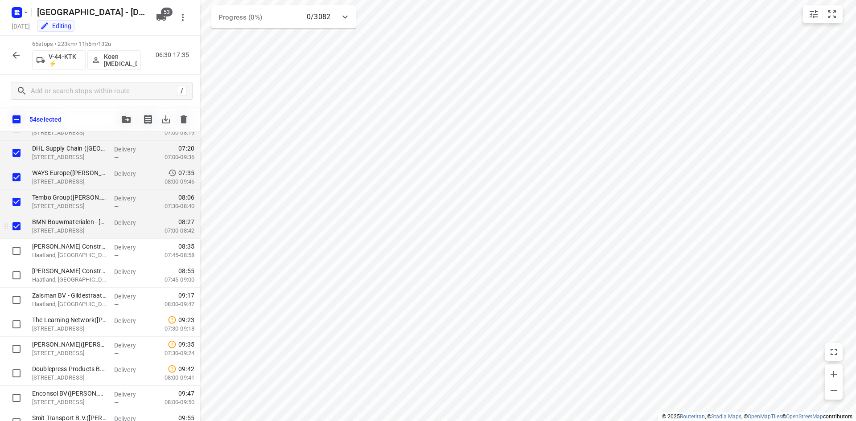
click at [18, 231] on input "checkbox" at bounding box center [17, 226] width 18 height 18
checkbox input "false"
click at [18, 201] on input "checkbox" at bounding box center [17, 202] width 18 height 18
checkbox input "false"
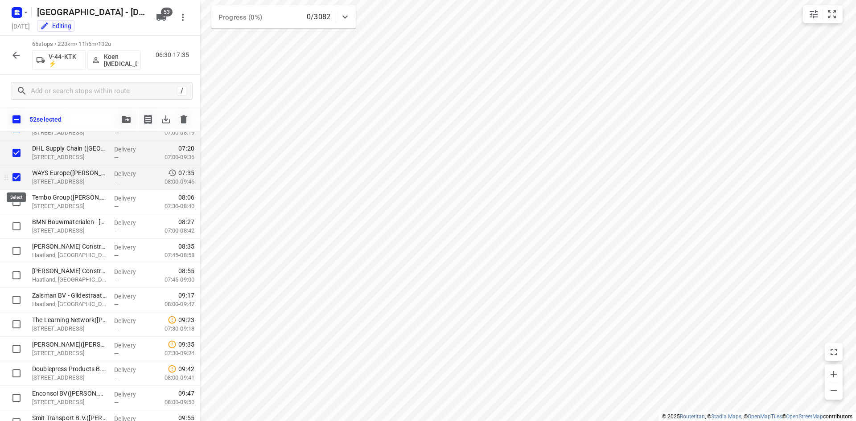
drag, startPoint x: 21, startPoint y: 178, endPoint x: 20, endPoint y: 169, distance: 9.4
click at [21, 176] on input "checkbox" at bounding box center [17, 177] width 18 height 18
checkbox input "false"
click at [19, 155] on input "checkbox" at bounding box center [17, 153] width 18 height 18
checkbox input "false"
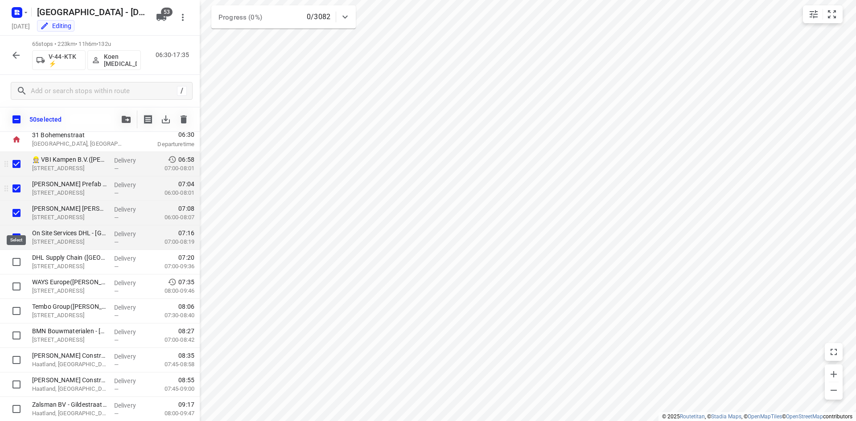
scroll to position [0, 0]
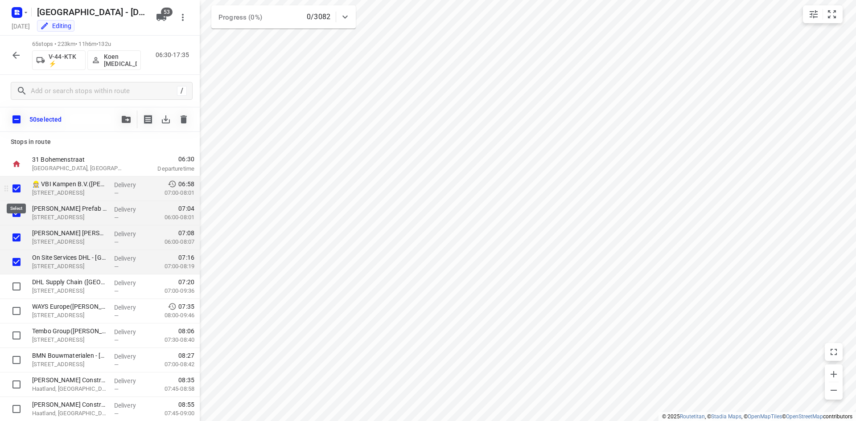
drag, startPoint x: 15, startPoint y: 187, endPoint x: 20, endPoint y: 197, distance: 12.0
click at [15, 187] on input "checkbox" at bounding box center [17, 189] width 18 height 18
checkbox input "false"
click at [15, 212] on input "checkbox" at bounding box center [17, 213] width 18 height 18
checkbox input "false"
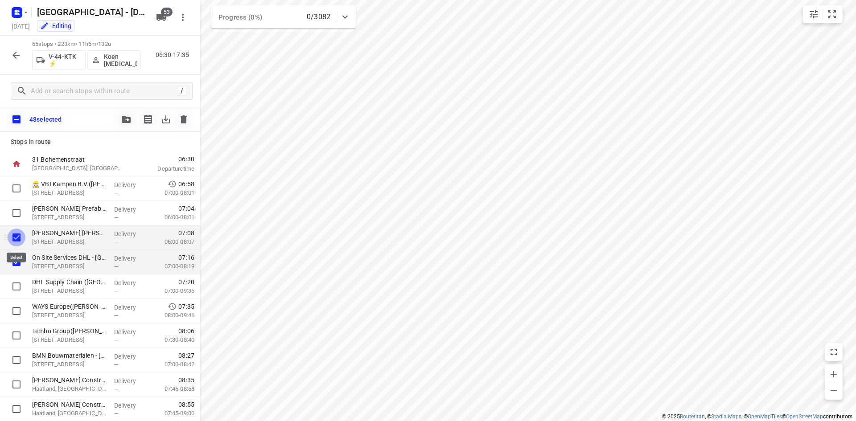
click at [16, 235] on input "checkbox" at bounding box center [17, 238] width 18 height 18
checkbox input "false"
click at [17, 265] on input "checkbox" at bounding box center [17, 262] width 18 height 18
checkbox input "false"
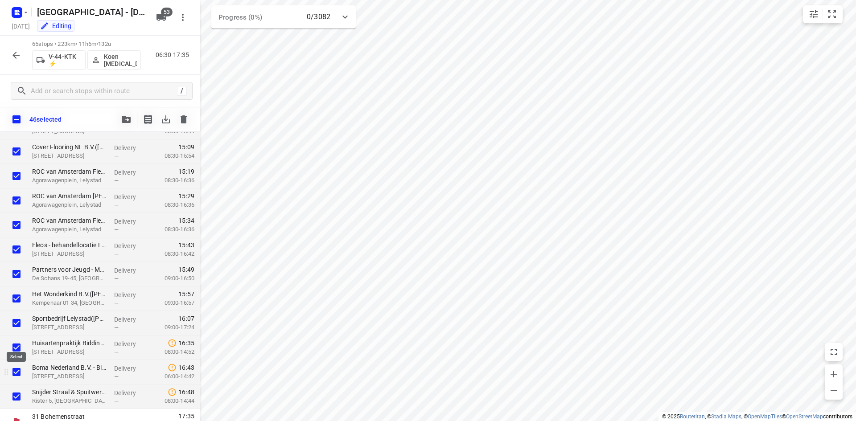
scroll to position [1373, 0]
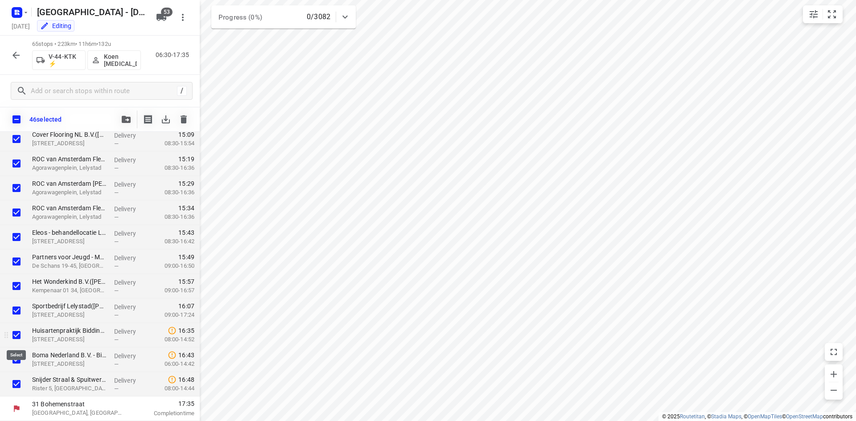
click at [15, 335] on input "checkbox" at bounding box center [17, 335] width 18 height 18
checkbox input "false"
click at [13, 358] on input "checkbox" at bounding box center [17, 360] width 18 height 18
checkbox input "false"
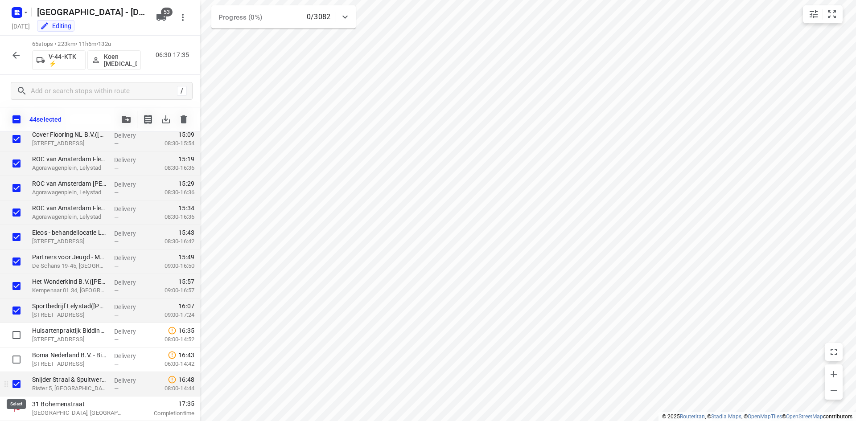
click at [16, 381] on input "checkbox" at bounding box center [17, 384] width 18 height 18
checkbox input "false"
click at [123, 119] on icon "button" at bounding box center [126, 119] width 9 height 7
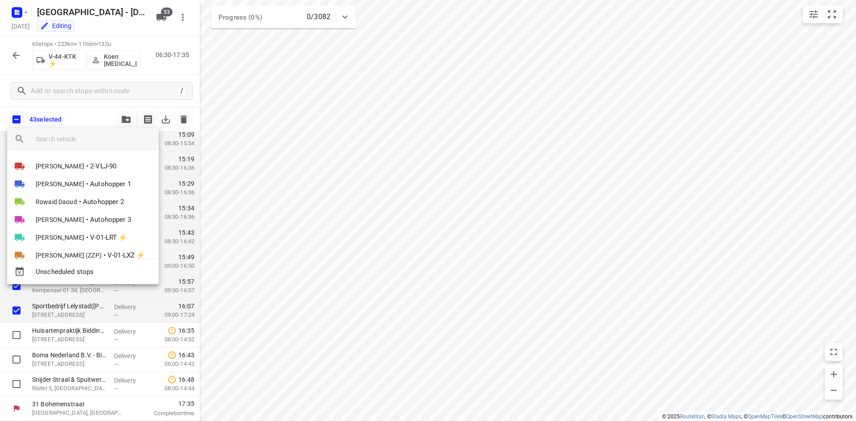
click at [105, 140] on input "search vehicle" at bounding box center [94, 138] width 116 height 13
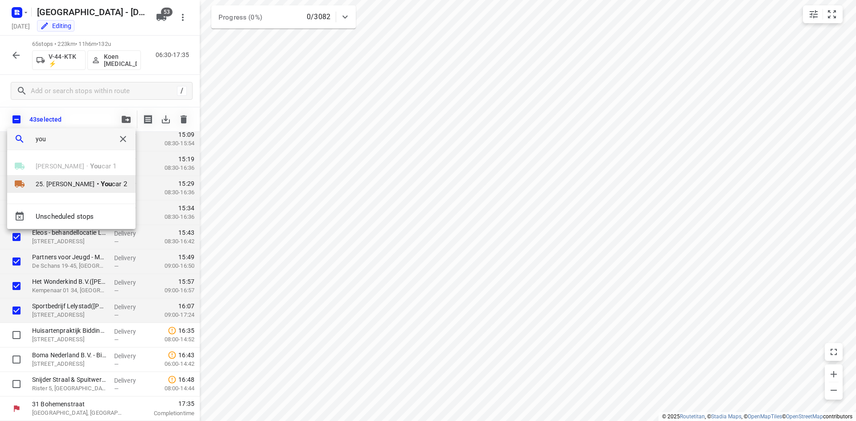
type input "you"
click at [95, 180] on span "25. [PERSON_NAME]" at bounding box center [65, 184] width 59 height 9
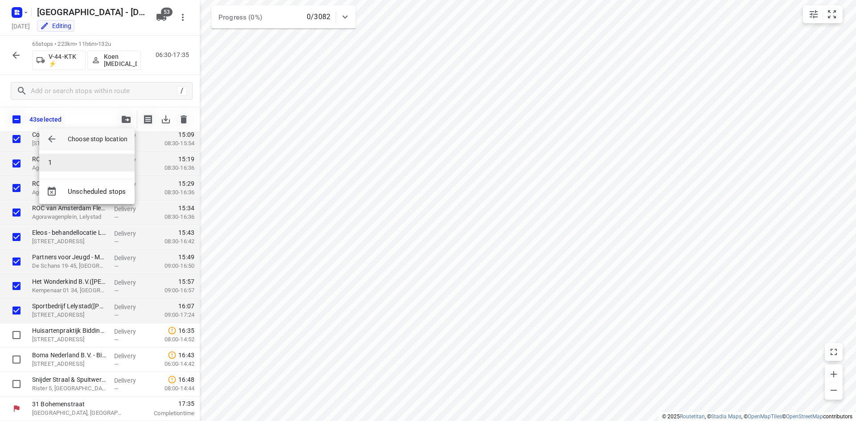
click at [83, 161] on li "1" at bounding box center [86, 163] width 95 height 18
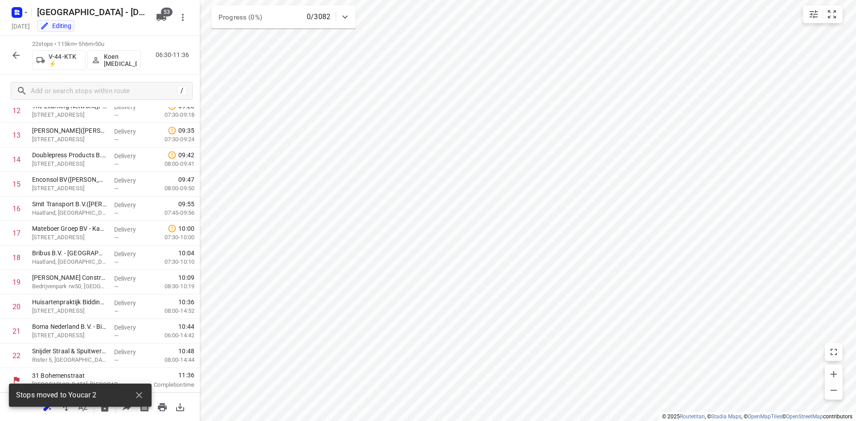
scroll to position [323, 0]
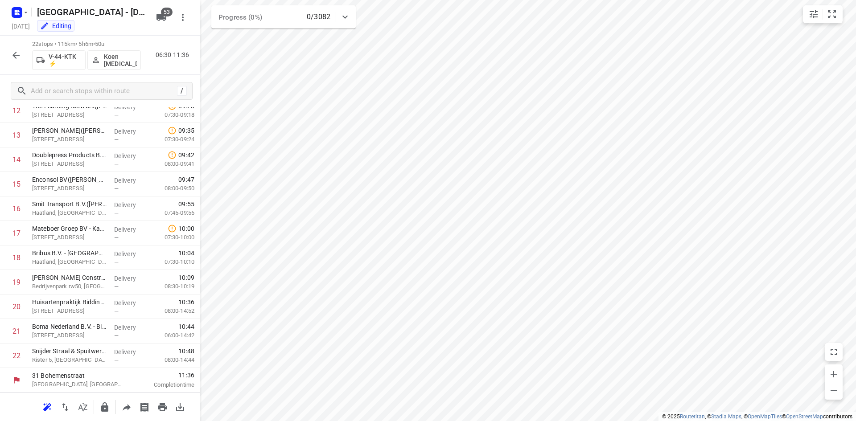
click at [13, 55] on icon "button" at bounding box center [15, 55] width 7 height 7
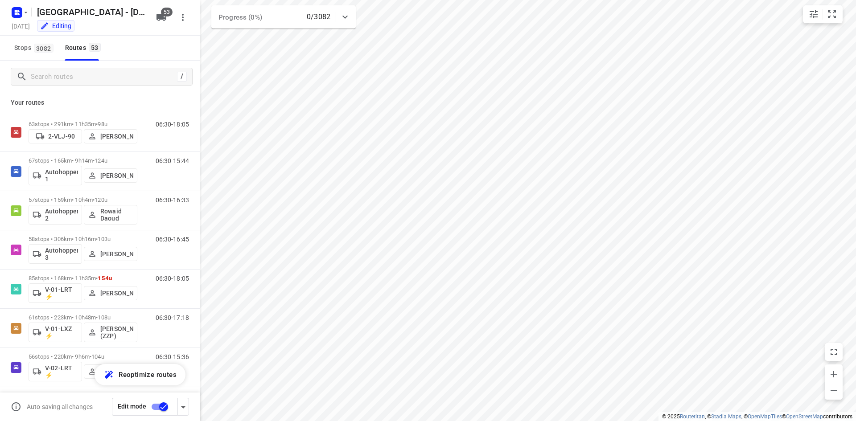
click at [84, 100] on p "Your routes" at bounding box center [100, 102] width 178 height 9
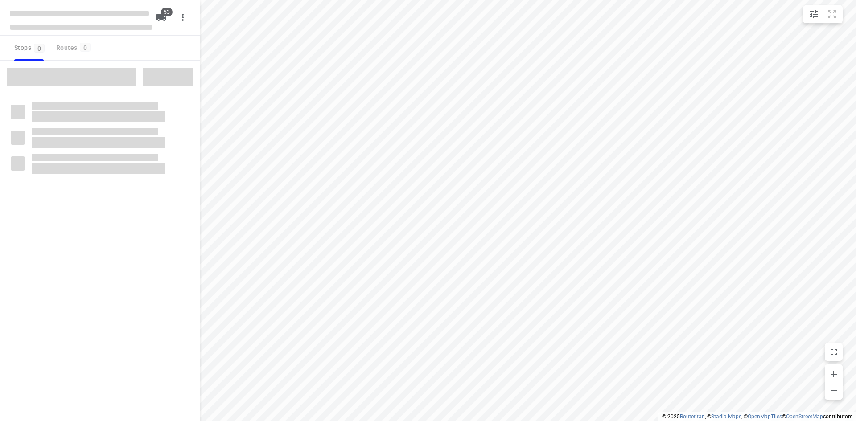
checkbox input "true"
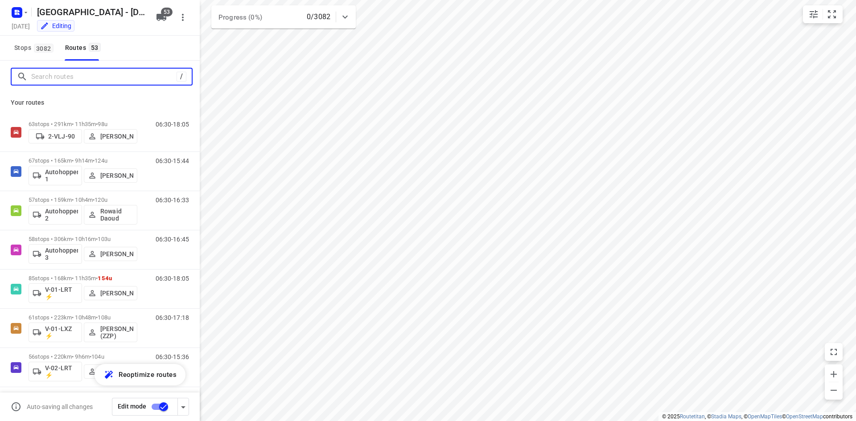
click at [90, 75] on input "Search routes" at bounding box center [103, 77] width 145 height 14
type input "d"
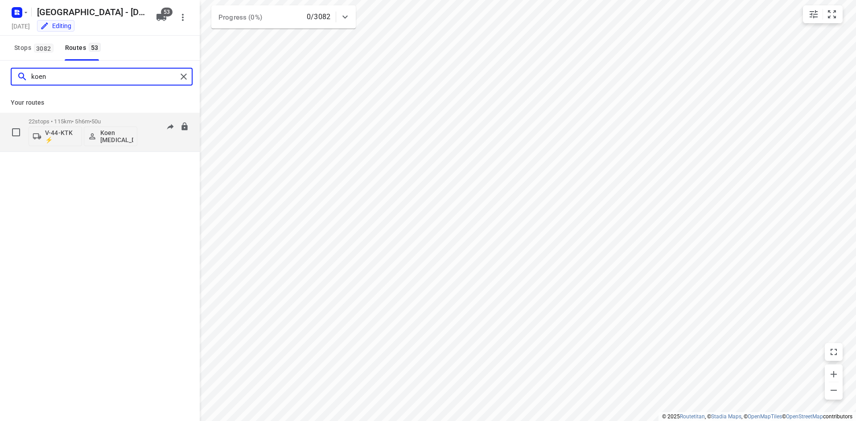
type input "koen"
click at [114, 135] on p "Koen [MEDICAL_DATA]" at bounding box center [116, 136] width 33 height 14
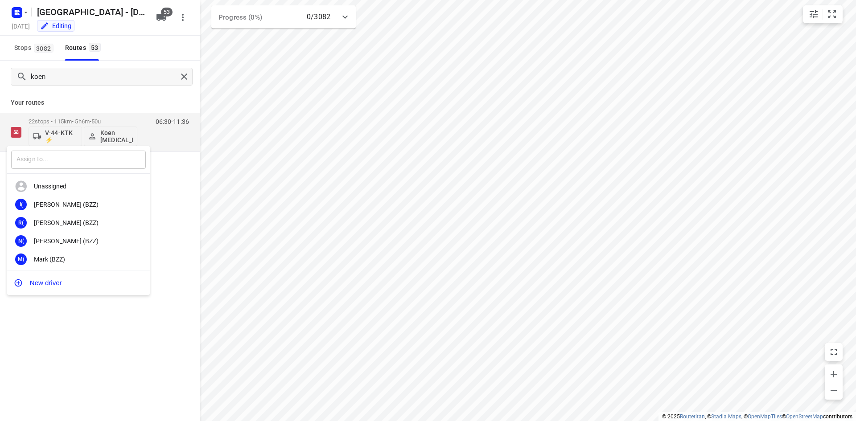
click at [111, 164] on input "text" at bounding box center [78, 160] width 135 height 18
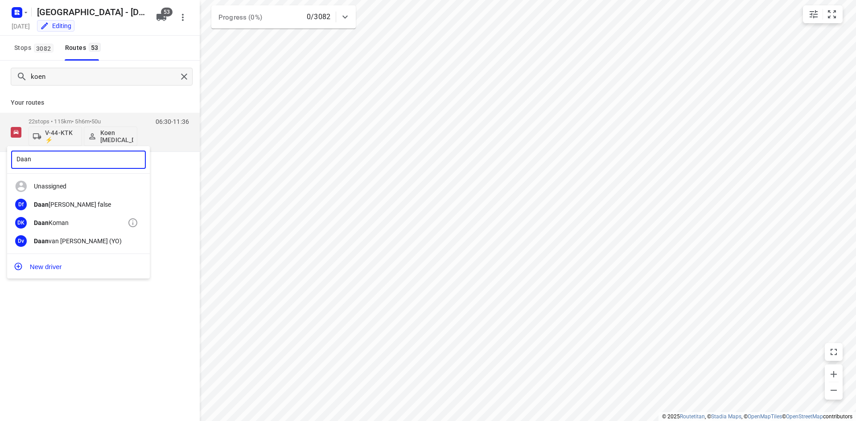
type input "Daan"
click at [71, 223] on div "[PERSON_NAME]" at bounding box center [81, 222] width 94 height 7
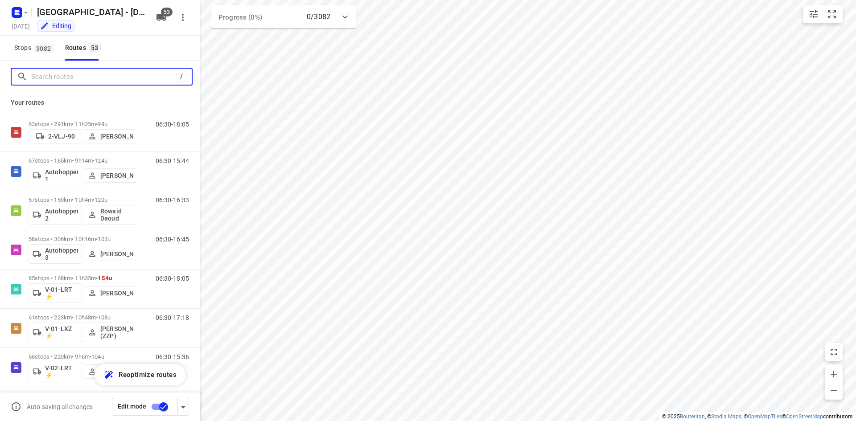
click at [73, 73] on input "Search routes" at bounding box center [103, 77] width 145 height 14
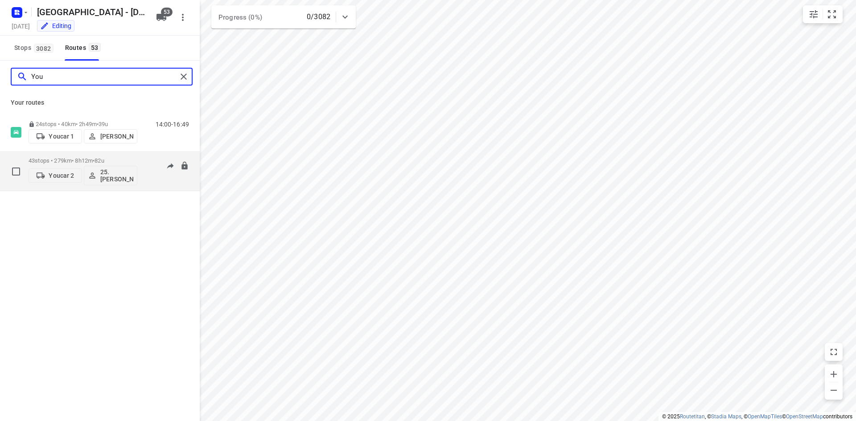
type input "You"
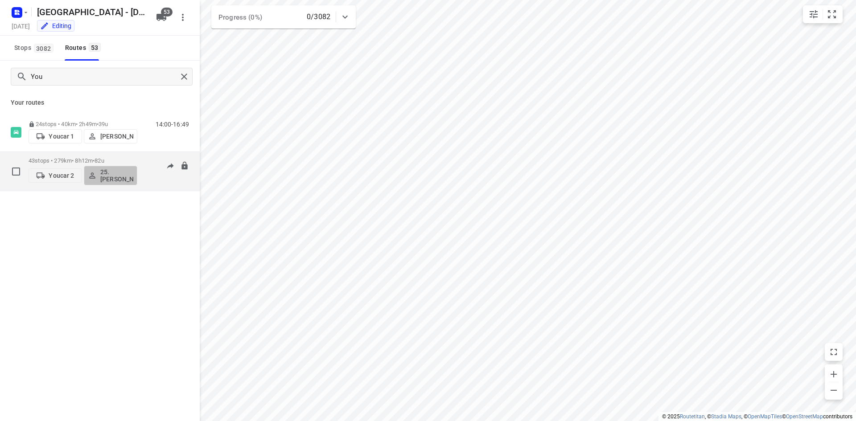
click at [112, 178] on p "25. [PERSON_NAME]" at bounding box center [116, 175] width 33 height 14
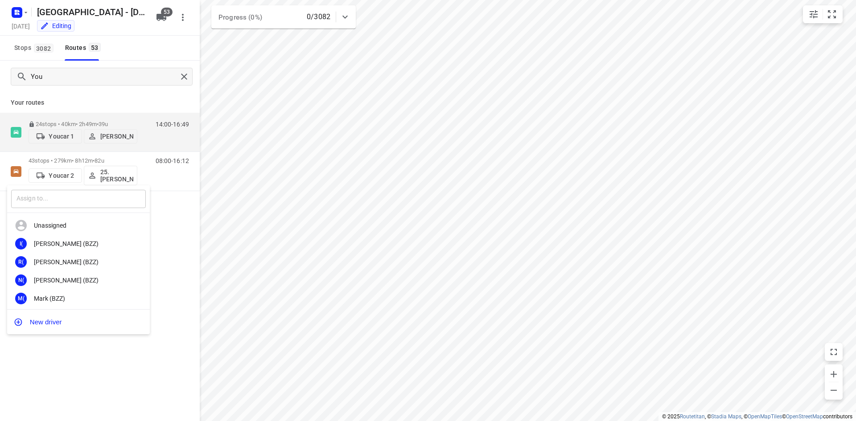
click at [97, 194] on input "text" at bounding box center [78, 199] width 135 height 18
type input "Koen"
drag, startPoint x: 160, startPoint y: 214, endPoint x: 168, endPoint y: 188, distance: 27.1
click at [160, 214] on div at bounding box center [428, 210] width 856 height 421
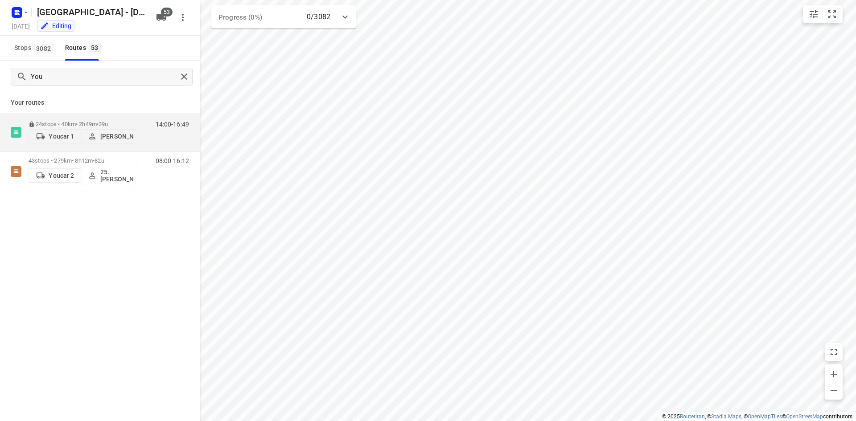
click at [160, 172] on div "Koen ​ Unassigned KB [PERSON_NAME] KB [PERSON_NAME] KL Koen [MEDICAL_DATA] Kv […" at bounding box center [428, 210] width 856 height 421
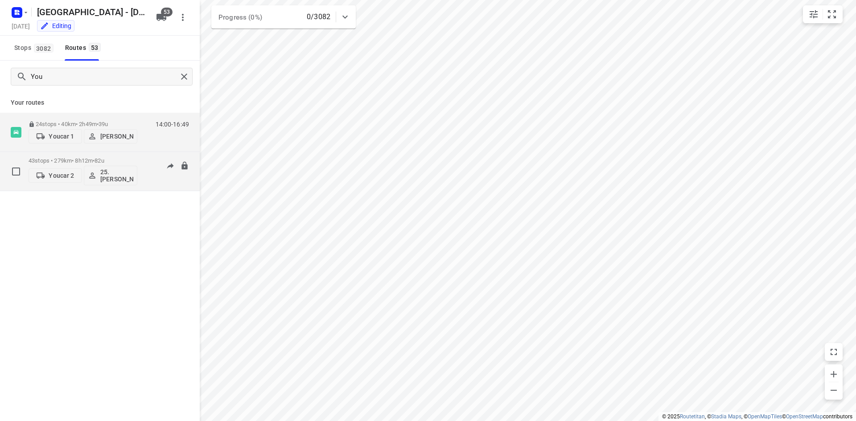
click at [154, 173] on div "08:00-16:12" at bounding box center [166, 173] width 45 height 33
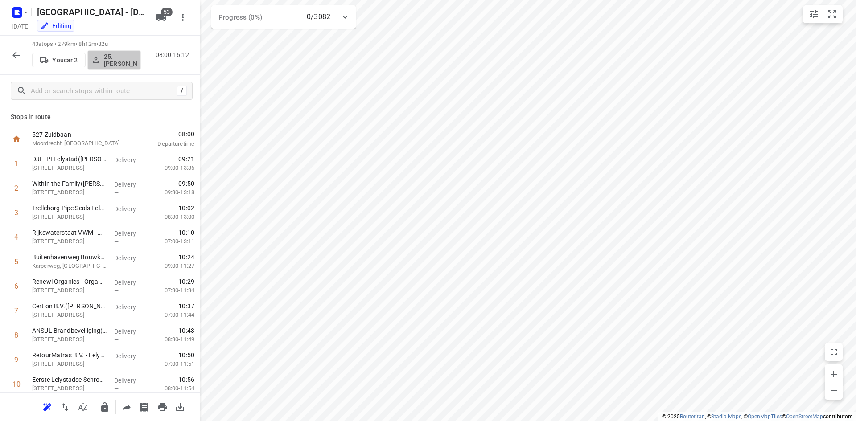
click at [127, 61] on p "25. [PERSON_NAME]" at bounding box center [120, 60] width 33 height 14
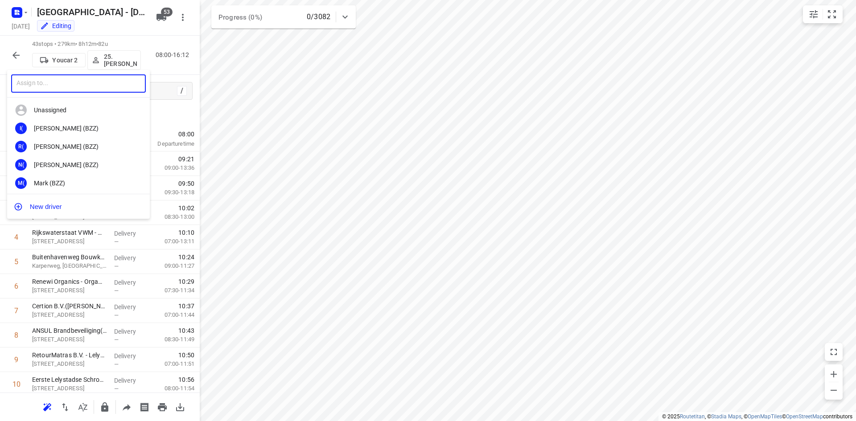
click at [102, 87] on input "text" at bounding box center [78, 83] width 135 height 18
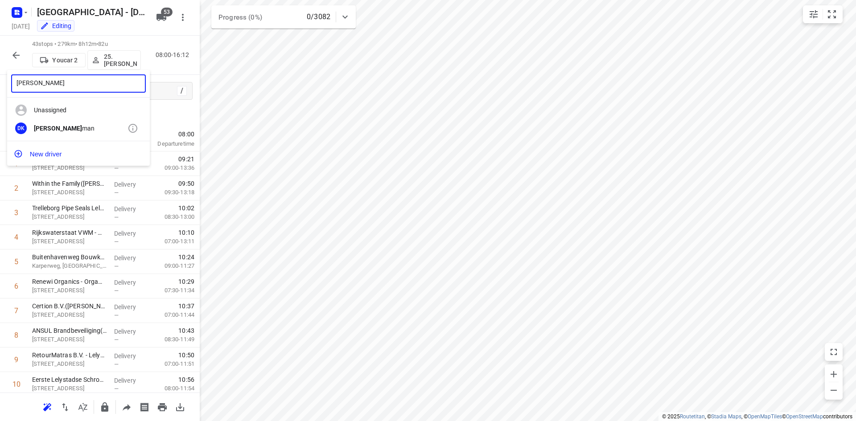
type input "[PERSON_NAME]"
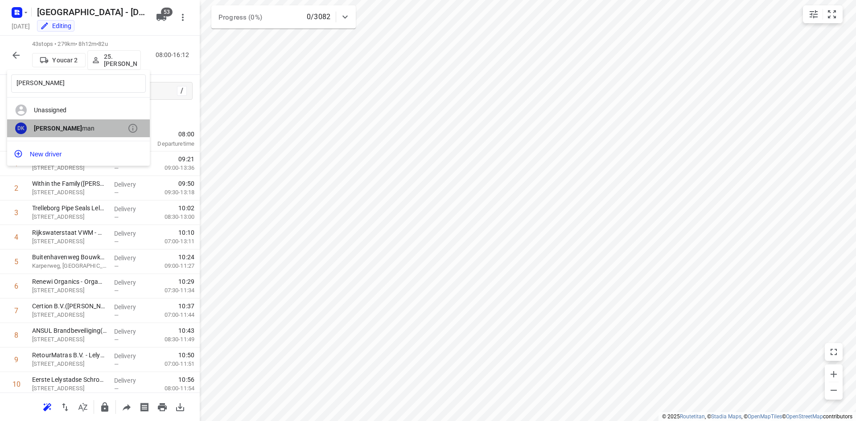
click at [54, 122] on div "DK Daan Ko man" at bounding box center [78, 128] width 143 height 18
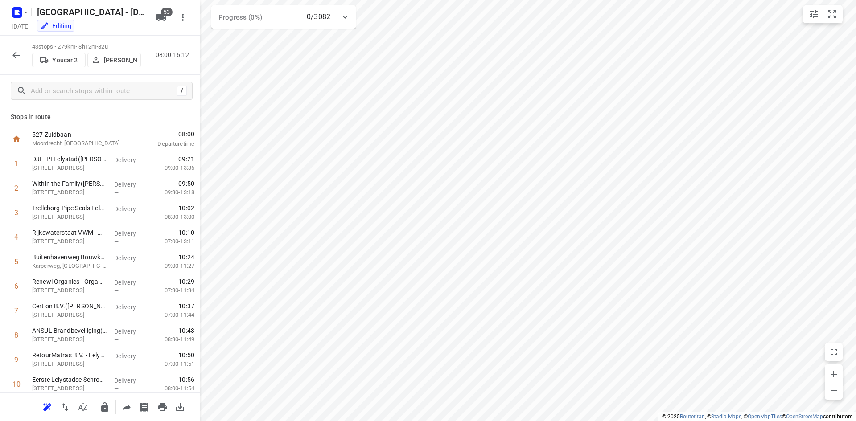
click at [8, 52] on button "button" at bounding box center [16, 55] width 18 height 18
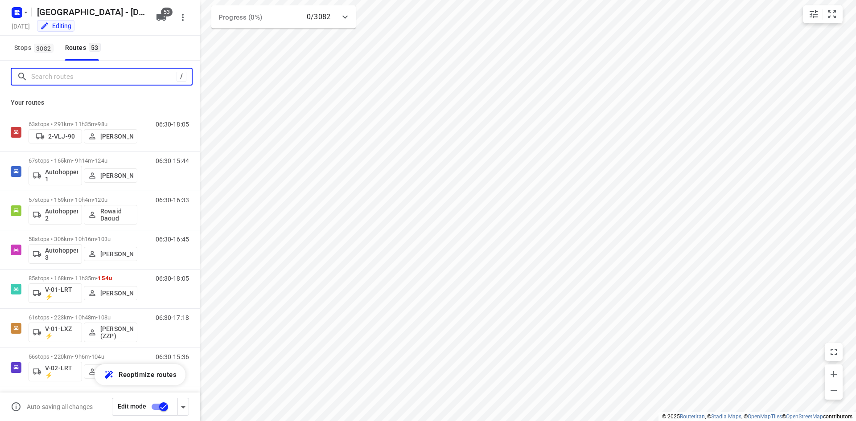
click at [47, 73] on input "Search routes" at bounding box center [103, 77] width 145 height 14
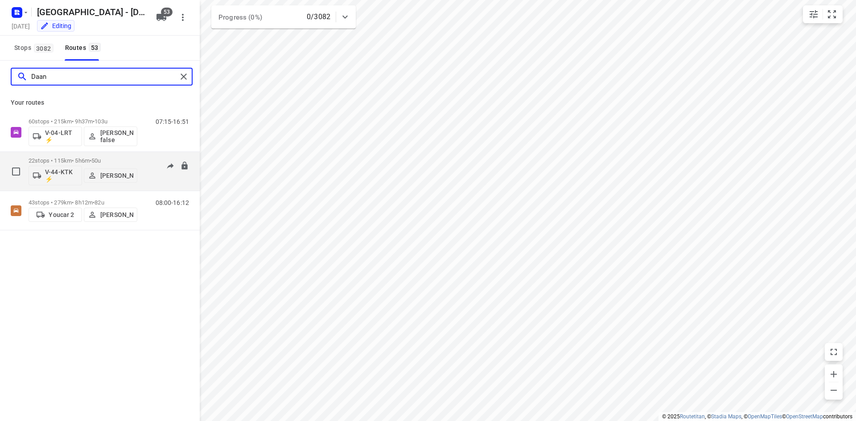
type input "Daan"
click at [114, 176] on p "[PERSON_NAME]" at bounding box center [116, 175] width 33 height 7
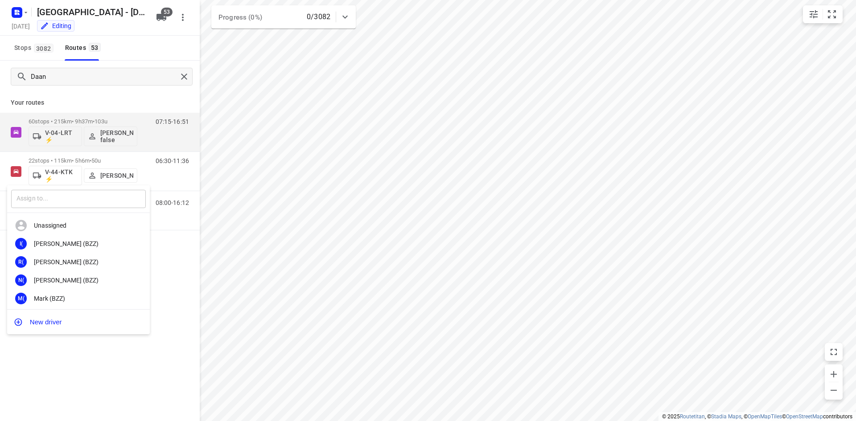
click at [81, 201] on input "text" at bounding box center [78, 199] width 135 height 18
type input "Koen"
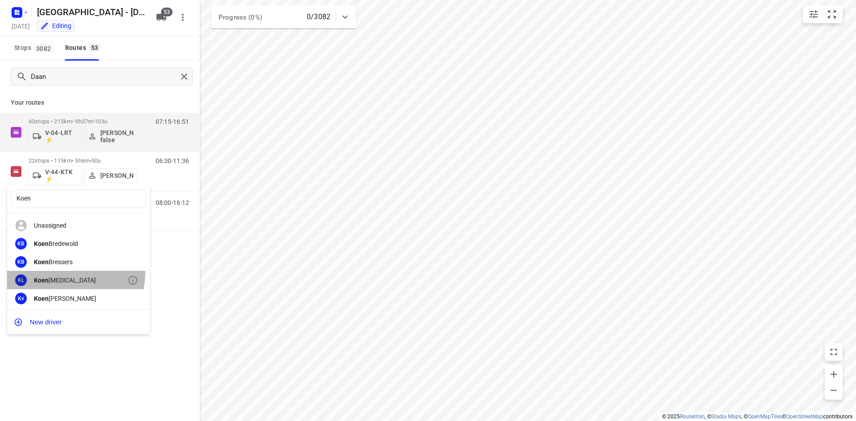
click at [68, 272] on div "KL Koen [MEDICAL_DATA]" at bounding box center [78, 280] width 143 height 18
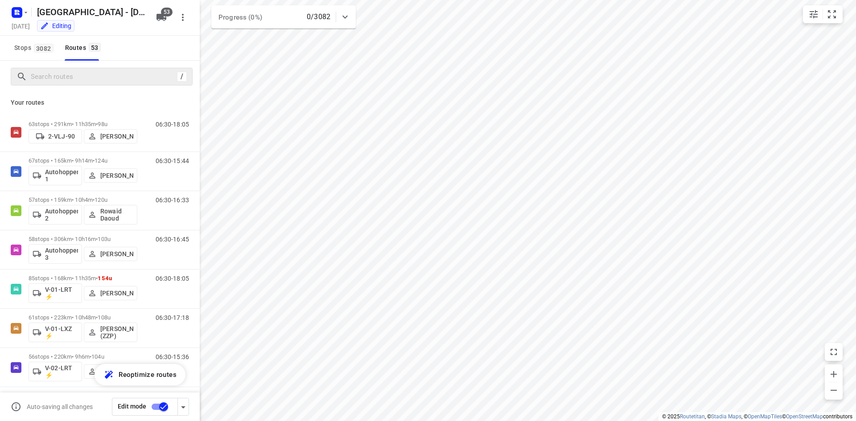
click at [173, 46] on div "Stops [STREET_ADDRESS]" at bounding box center [100, 48] width 200 height 25
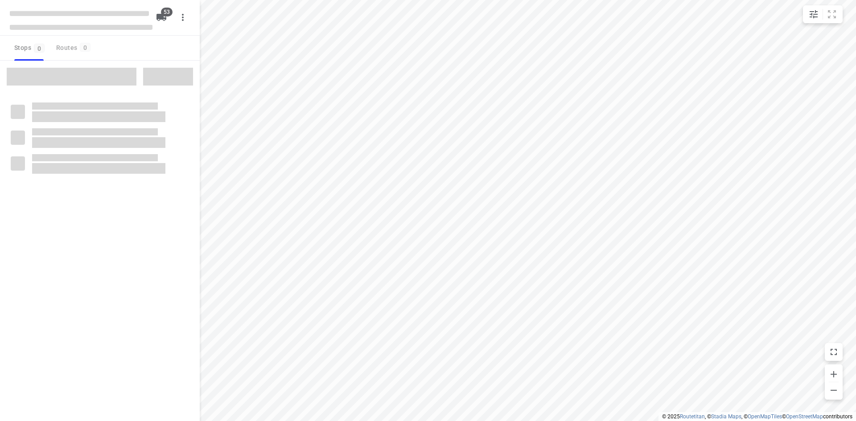
click at [172, 49] on div "Stops 0 Routes 0" at bounding box center [100, 48] width 200 height 25
checkbox input "true"
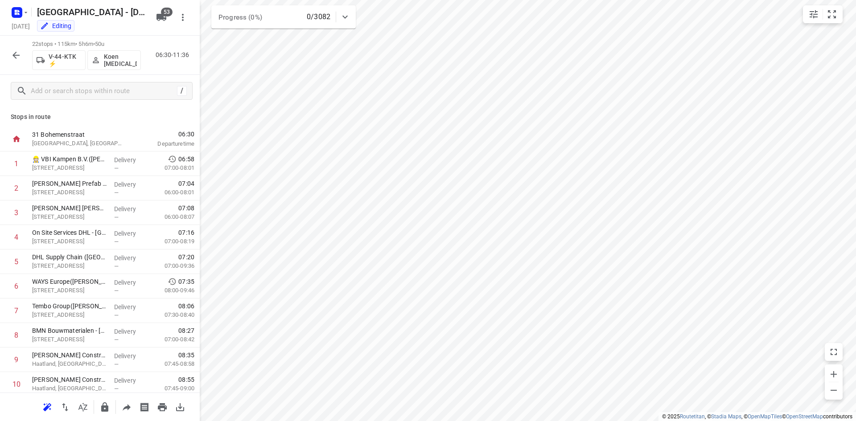
click at [120, 111] on div "Stops in route 31 Bohemenstraat Zwolle, Netherlands 06:30 Departure time 1 👷🏻 V…" at bounding box center [100, 250] width 200 height 286
click at [173, 68] on div "22 stops • 115km • 5h6m • 50u V-44-KTK ⚡ Koen Logen 06:30-11:36" at bounding box center [100, 55] width 200 height 39
